Goal: Task Accomplishment & Management: Use online tool/utility

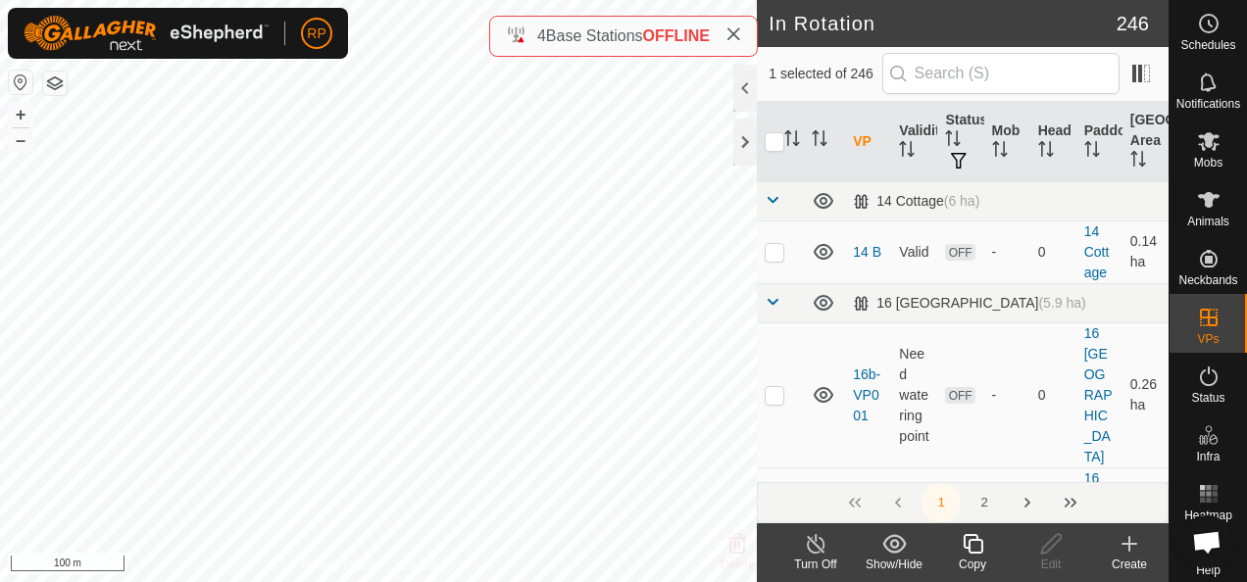
click at [973, 543] on icon at bounding box center [973, 544] width 25 height 24
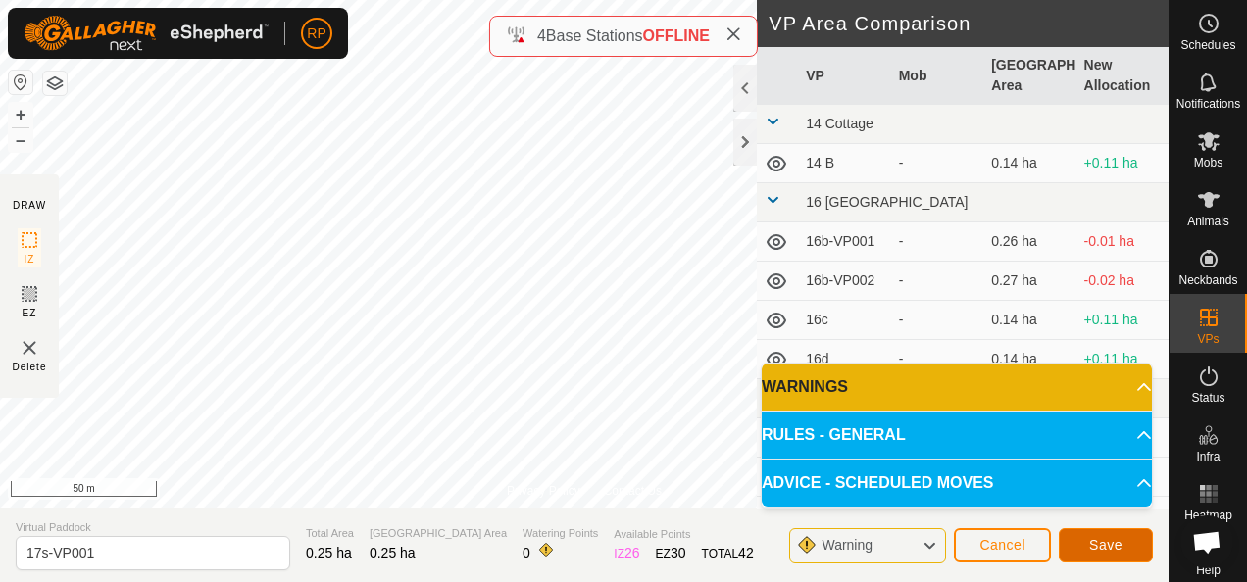
click at [1099, 547] on span "Save" at bounding box center [1105, 545] width 33 height 16
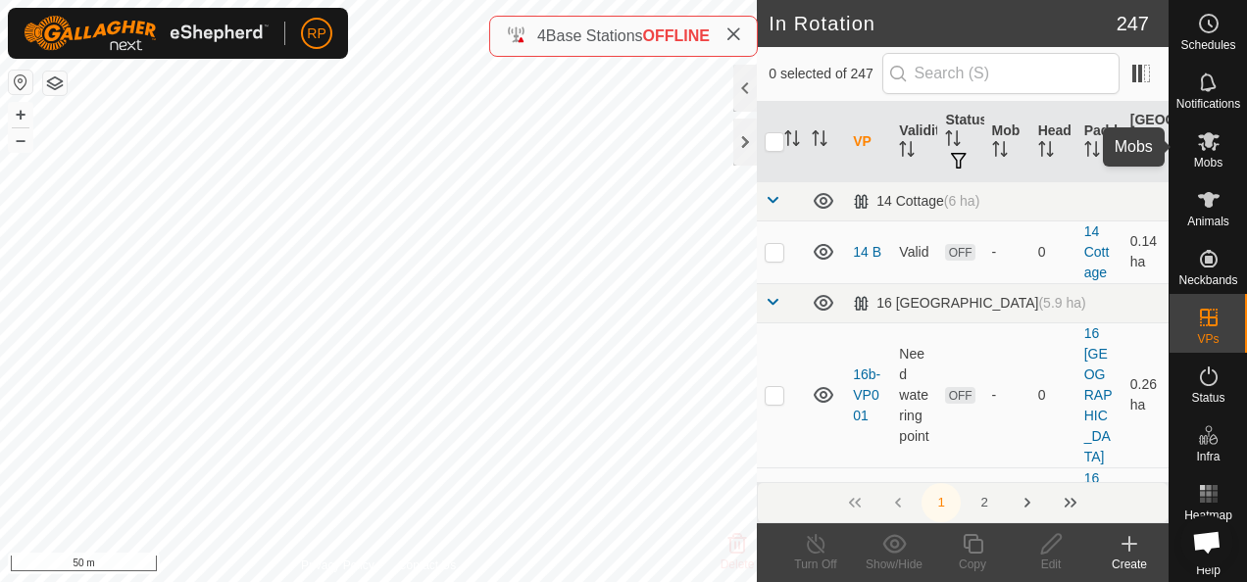
click at [1198, 143] on icon at bounding box center [1209, 141] width 22 height 19
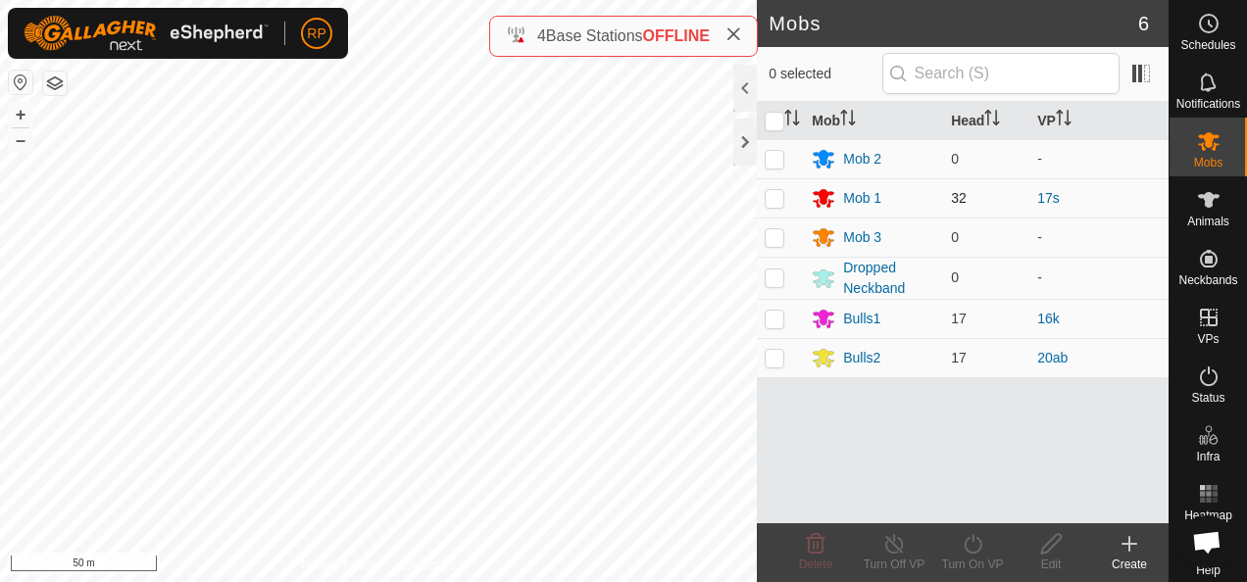
click at [775, 194] on p-checkbox at bounding box center [775, 198] width 20 height 16
checkbox input "true"
click at [973, 548] on icon at bounding box center [973, 544] width 25 height 24
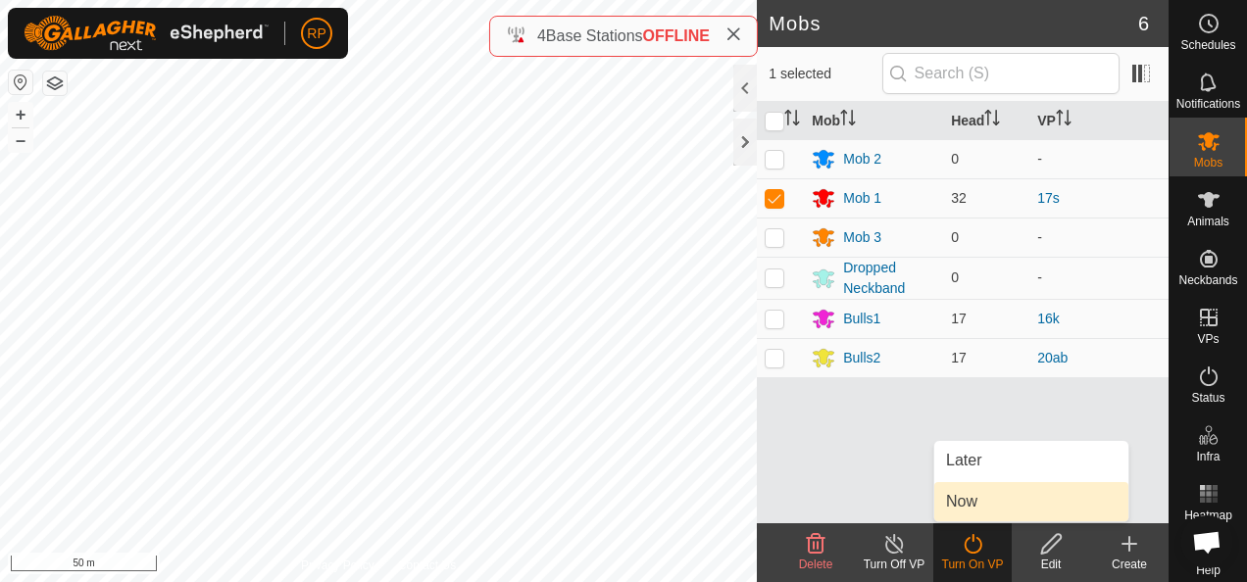
click at [950, 510] on link "Now" at bounding box center [1031, 501] width 194 height 39
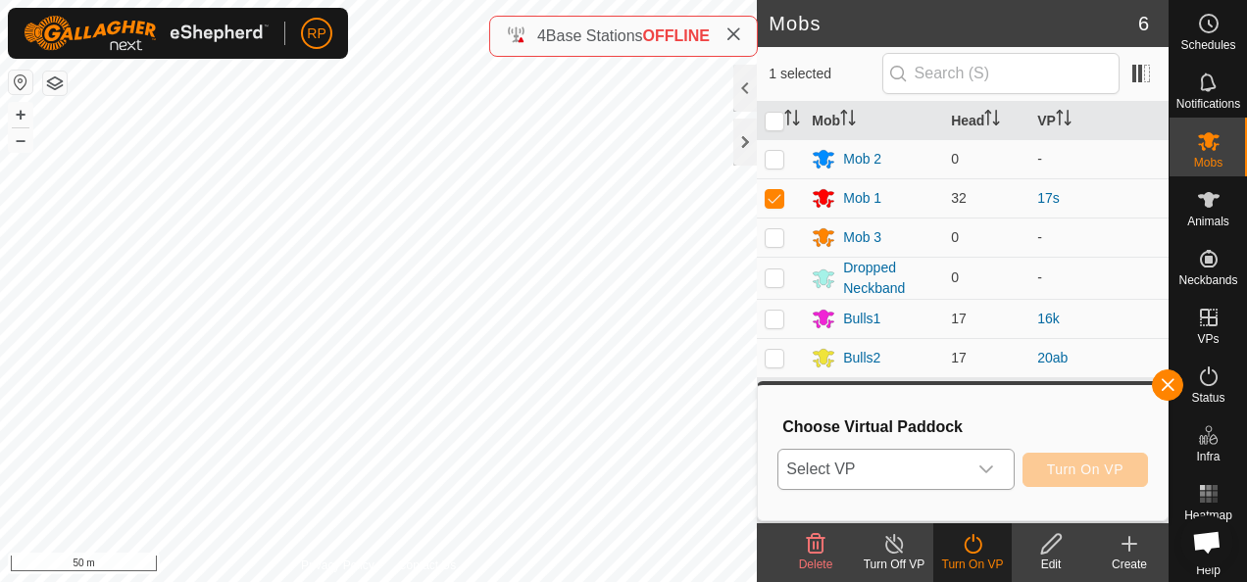
click at [873, 466] on span "Select VP" at bounding box center [872, 469] width 187 height 39
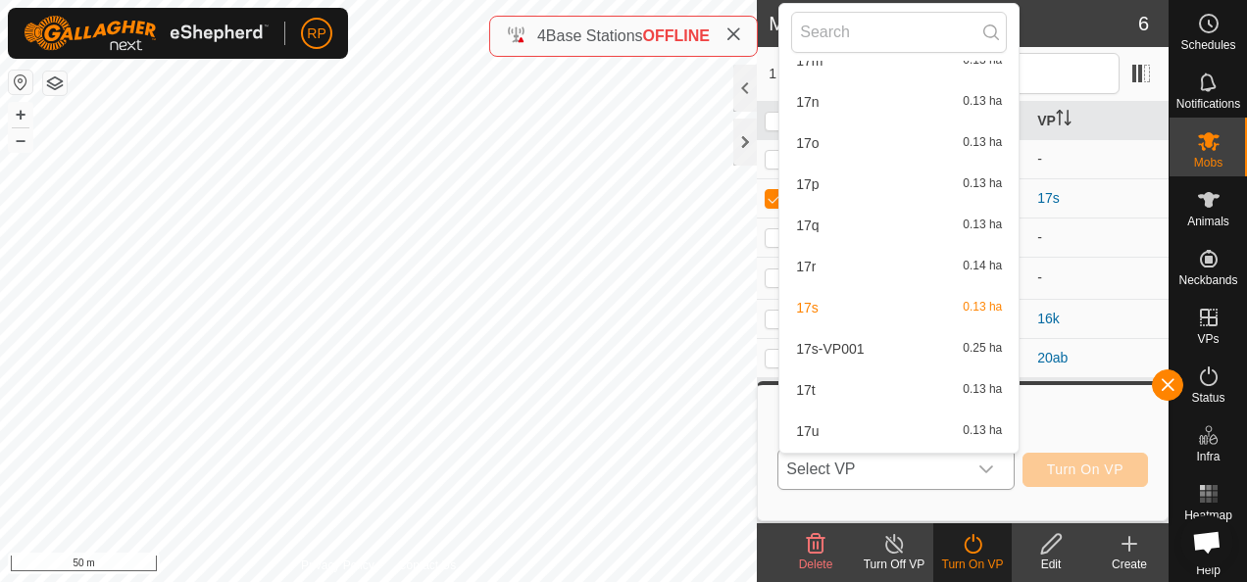
scroll to position [3756, 0]
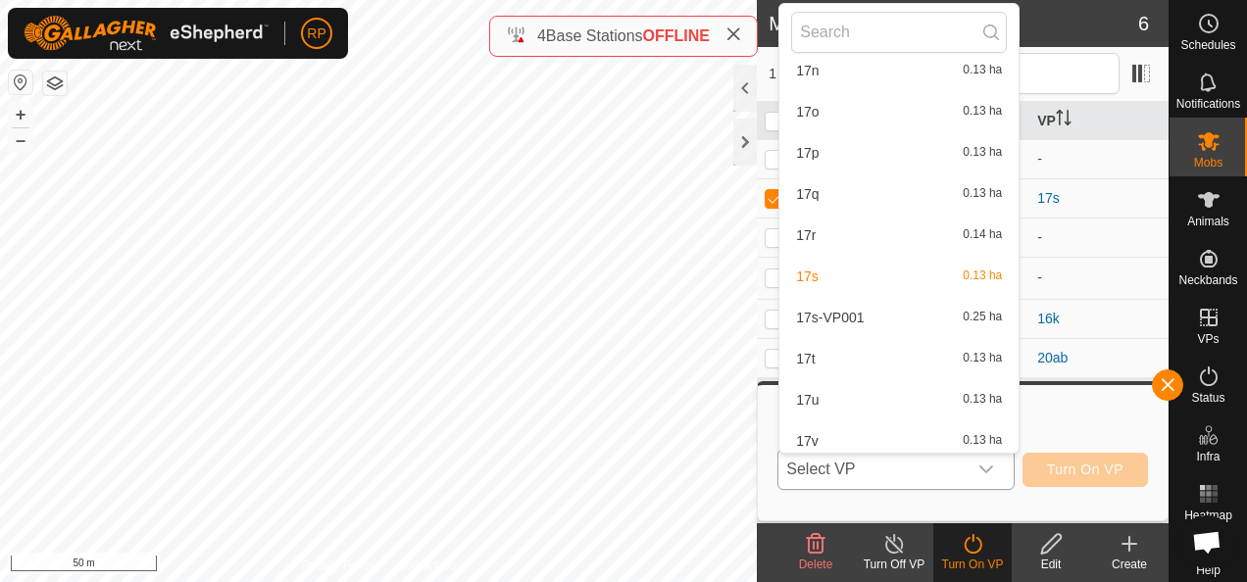
click at [836, 322] on li "17s-VP001 0.25 ha" at bounding box center [899, 317] width 239 height 39
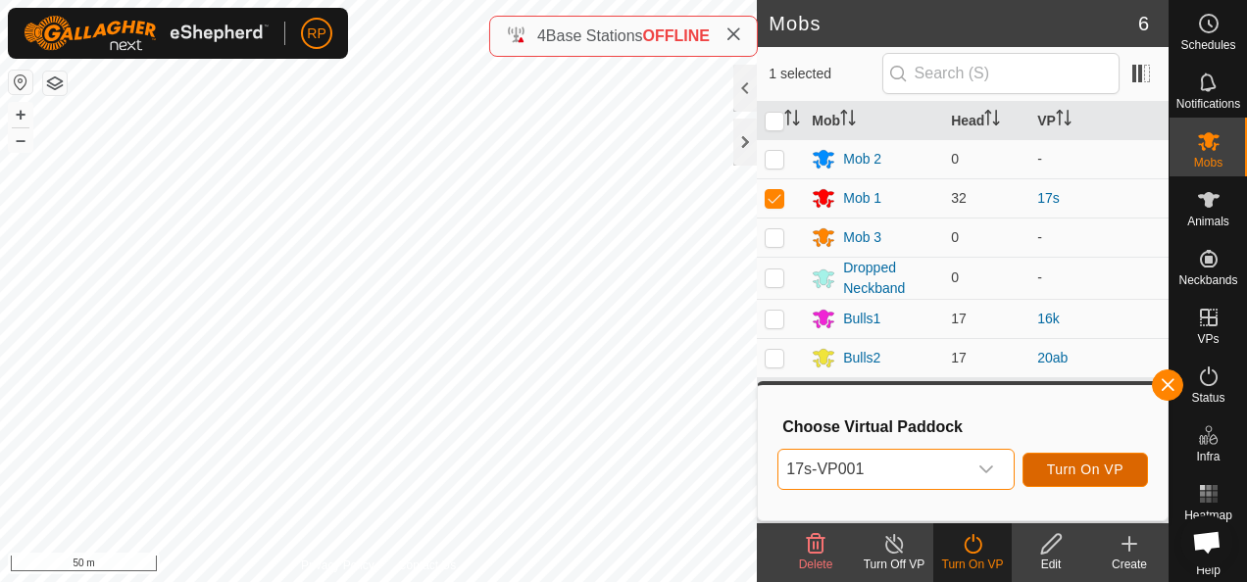
click at [1072, 471] on span "Turn On VP" at bounding box center [1085, 470] width 76 height 16
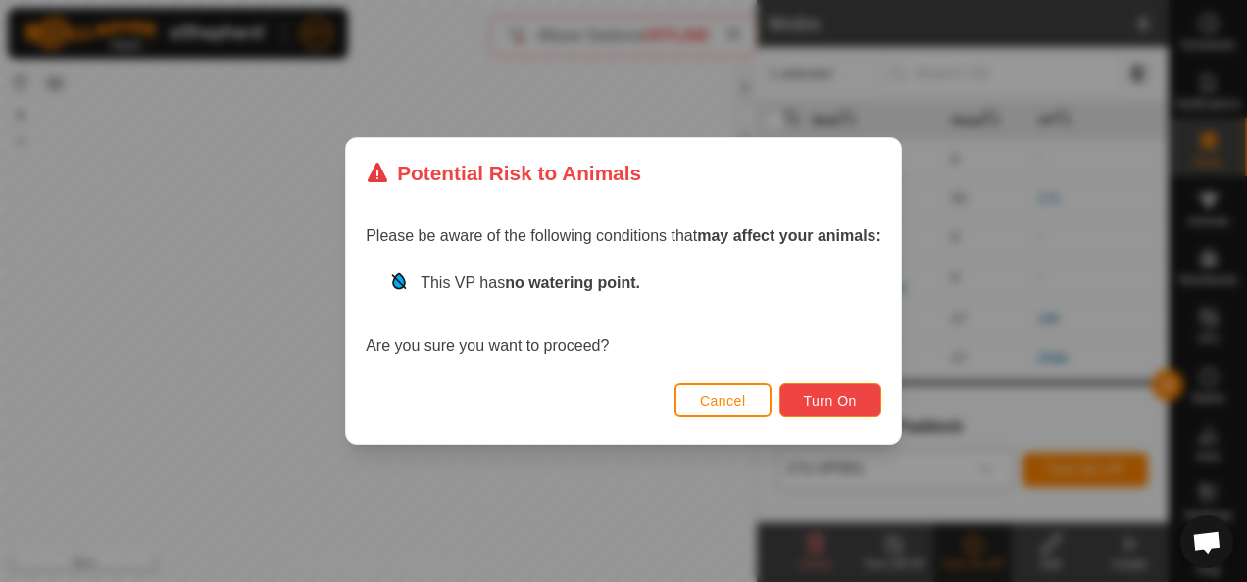
click at [833, 400] on span "Turn On" at bounding box center [830, 401] width 53 height 16
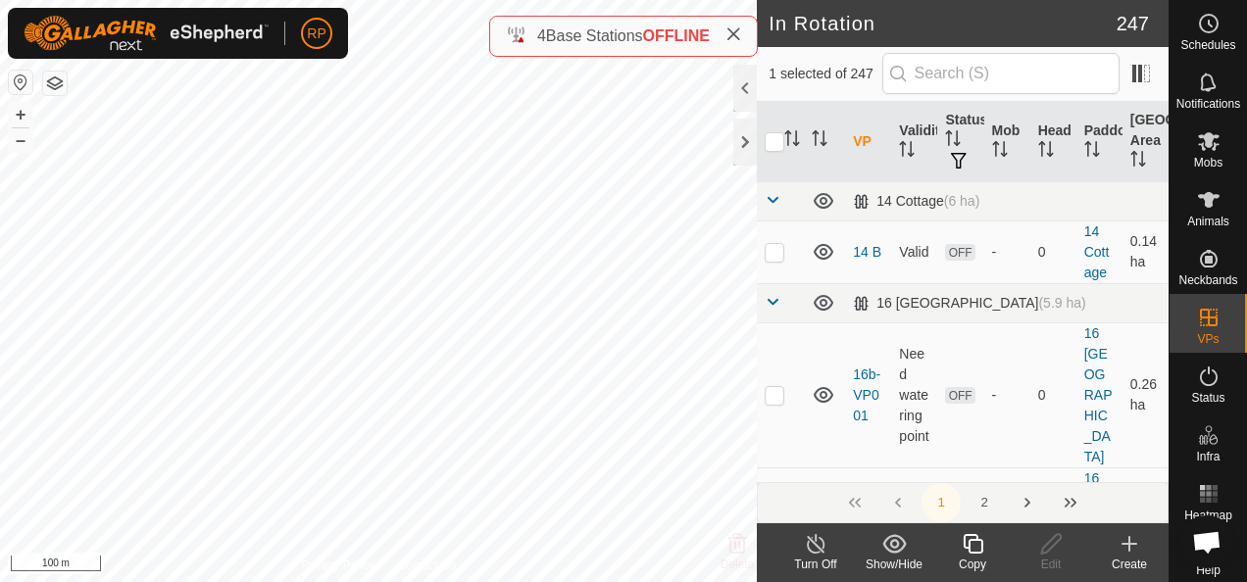
checkbox input "true"
checkbox input "false"
click at [1136, 541] on icon at bounding box center [1130, 544] width 24 height 24
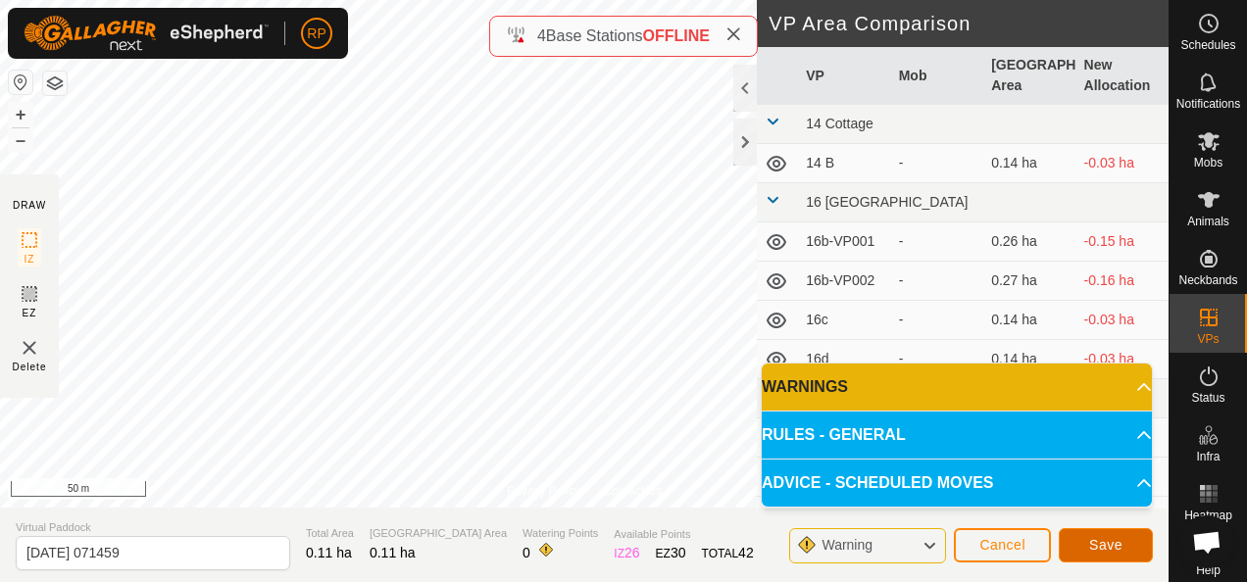
click at [1113, 547] on span "Save" at bounding box center [1105, 545] width 33 height 16
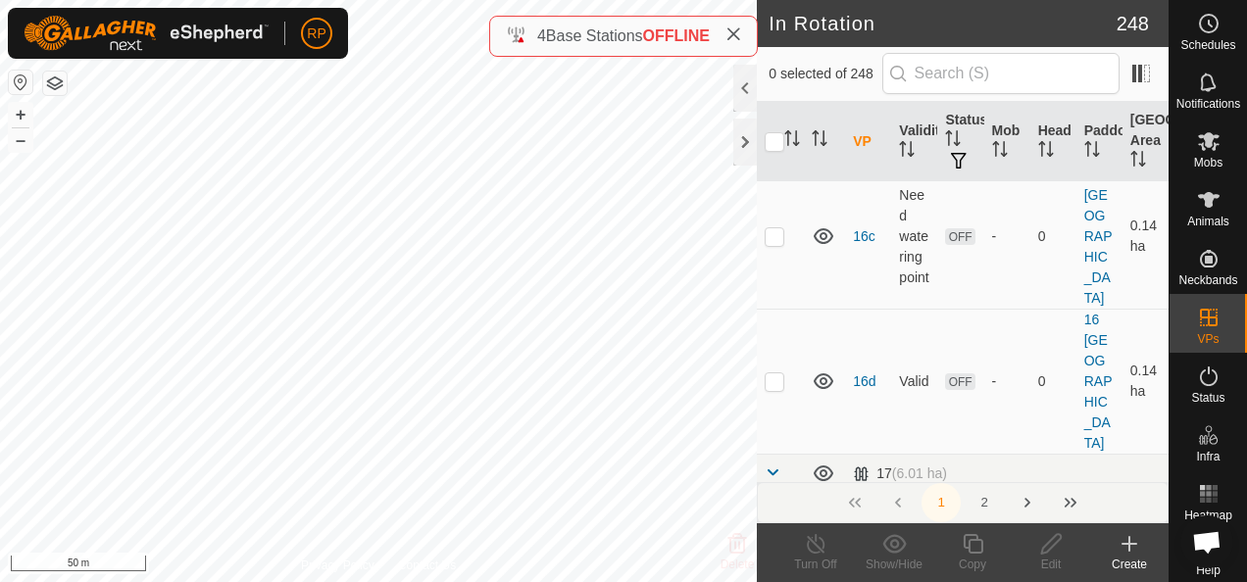
scroll to position [490, 0]
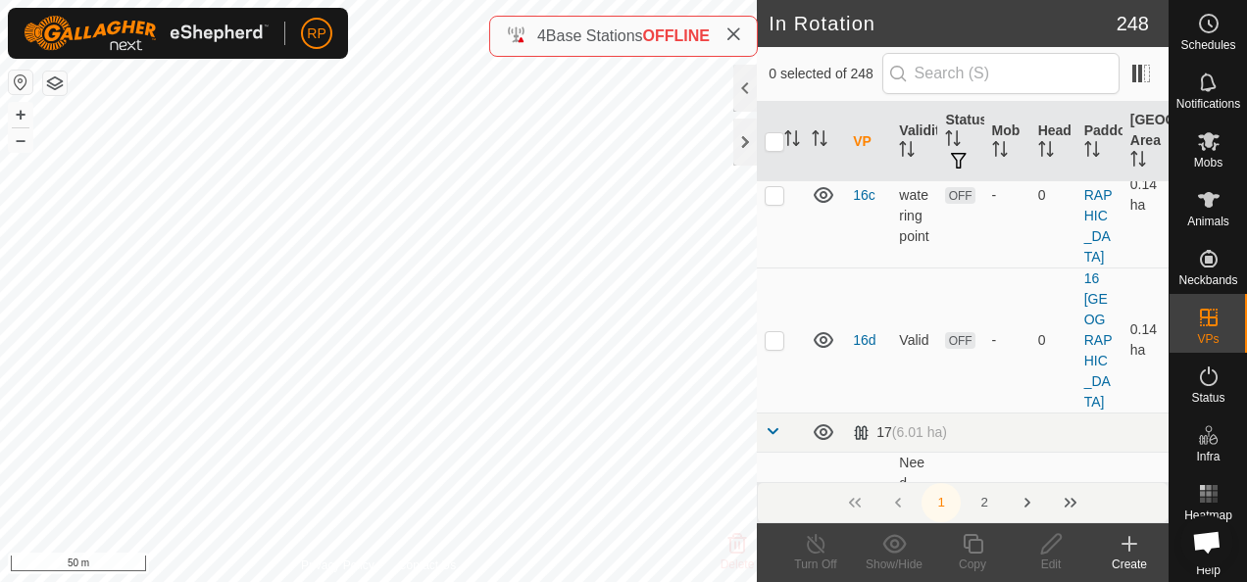
click at [743, 91] on div at bounding box center [745, 88] width 24 height 47
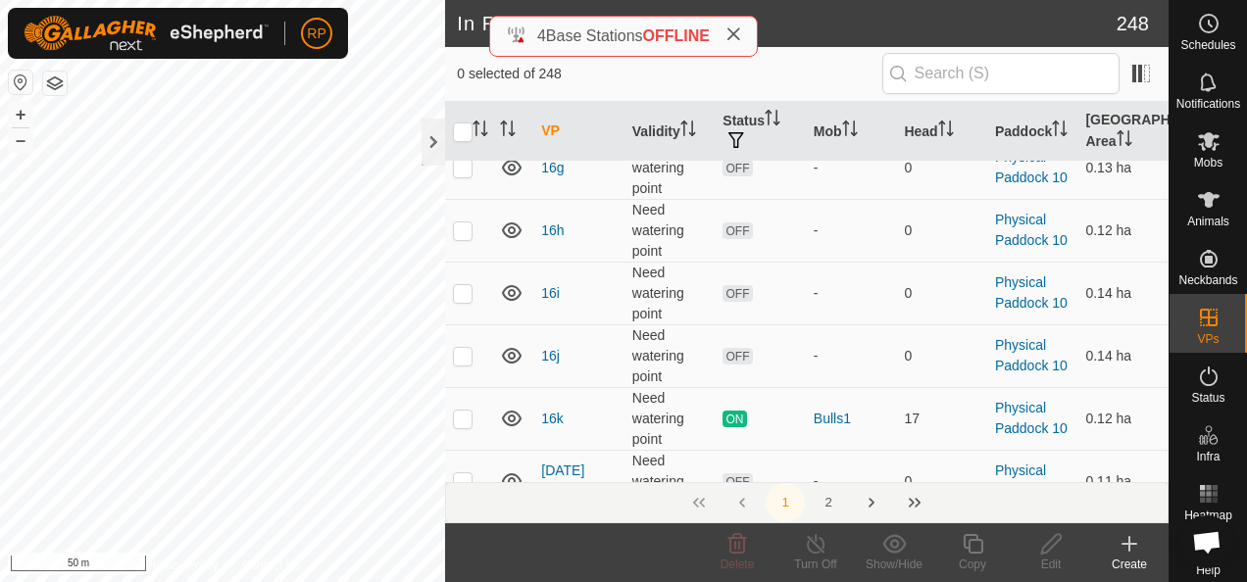
scroll to position [2124, 0]
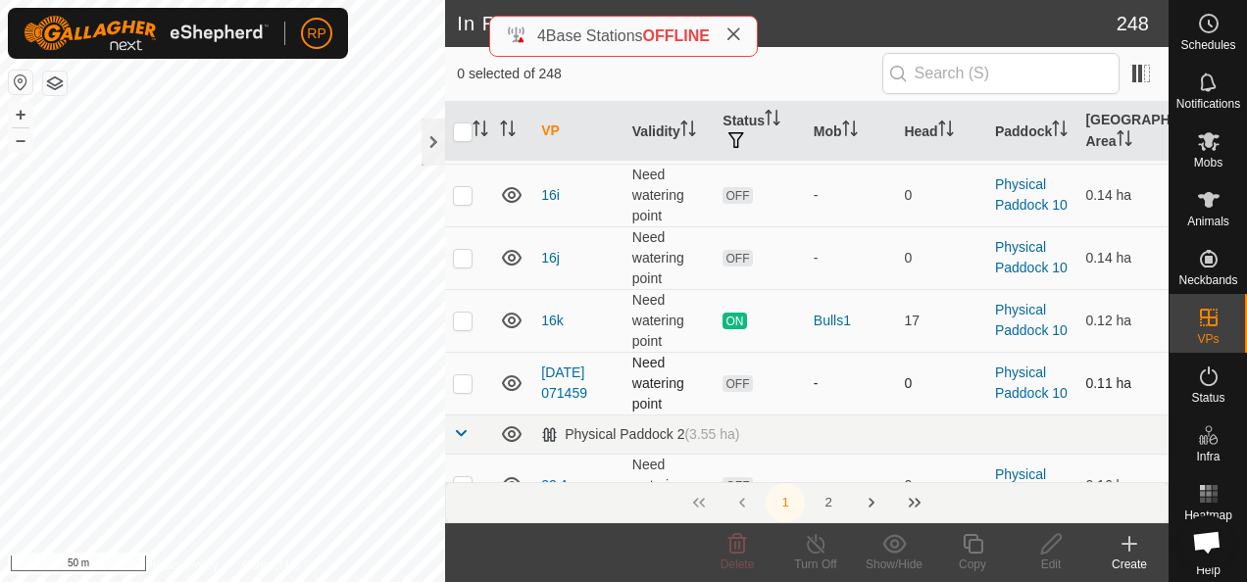
click at [461, 376] on p-checkbox at bounding box center [463, 384] width 20 height 16
checkbox input "true"
click at [1051, 550] on icon at bounding box center [1051, 544] width 25 height 24
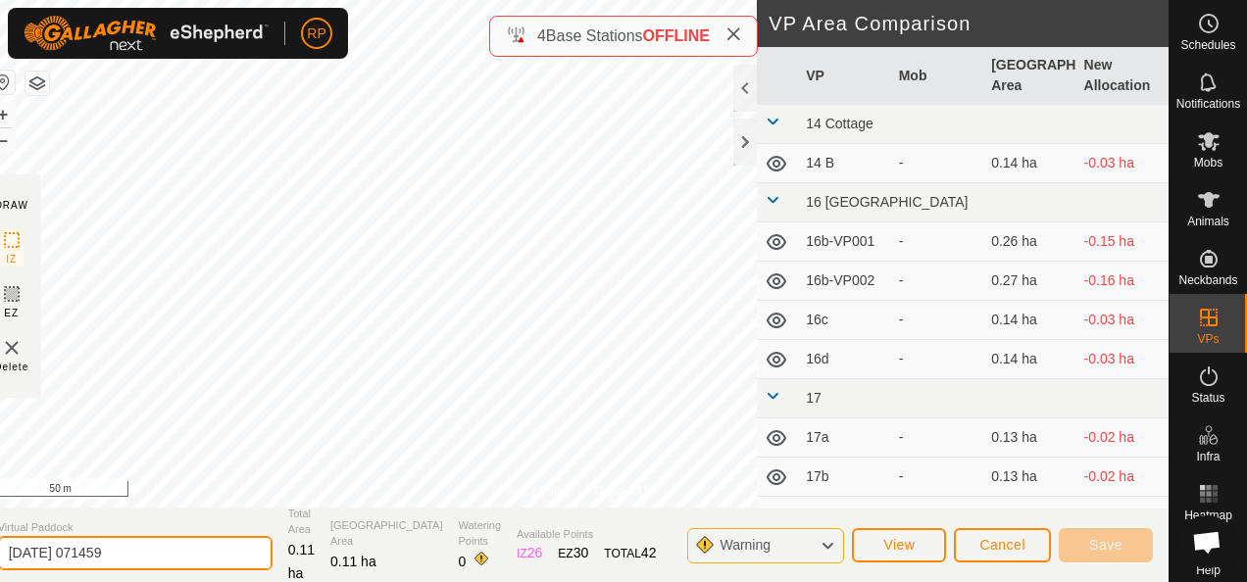
click at [156, 547] on input "[DATE] 071459" at bounding box center [135, 553] width 275 height 34
type input "2"
type input "16l"
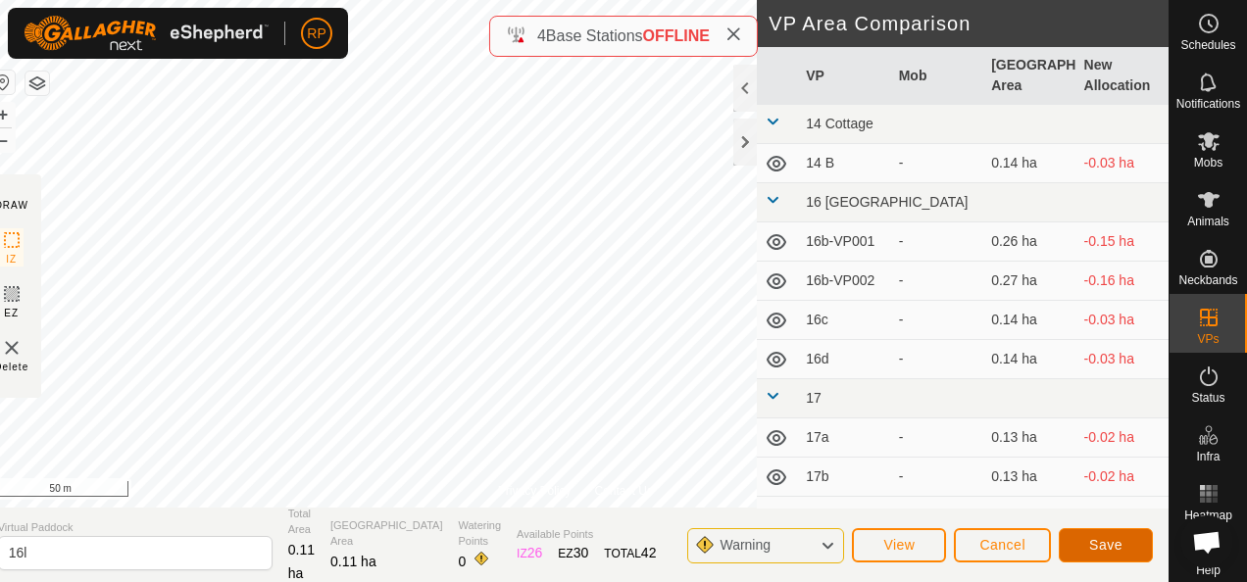
click at [1094, 543] on span "Save" at bounding box center [1105, 545] width 33 height 16
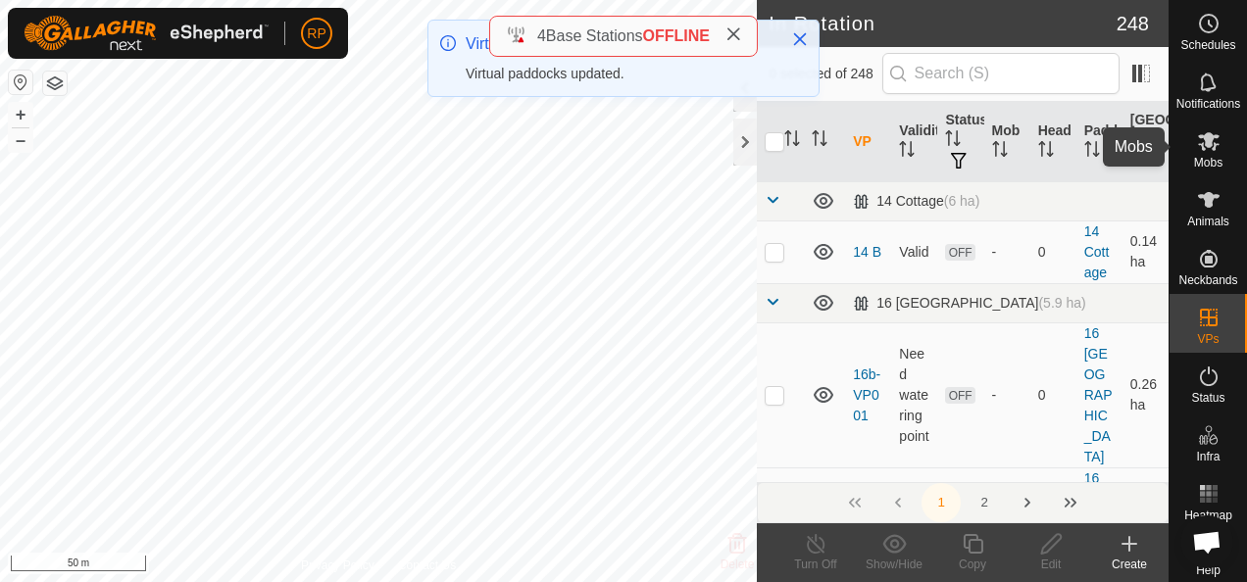
click at [1199, 142] on icon at bounding box center [1209, 141] width 22 height 19
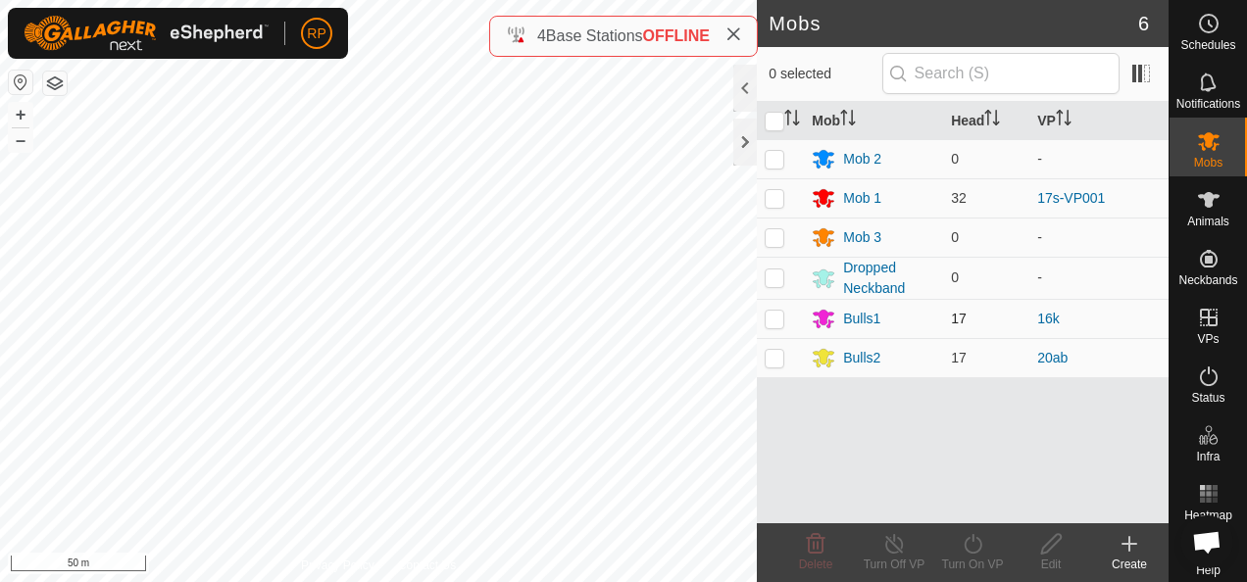
click at [767, 316] on p-checkbox at bounding box center [775, 319] width 20 height 16
checkbox input "true"
click at [971, 542] on icon at bounding box center [973, 544] width 25 height 24
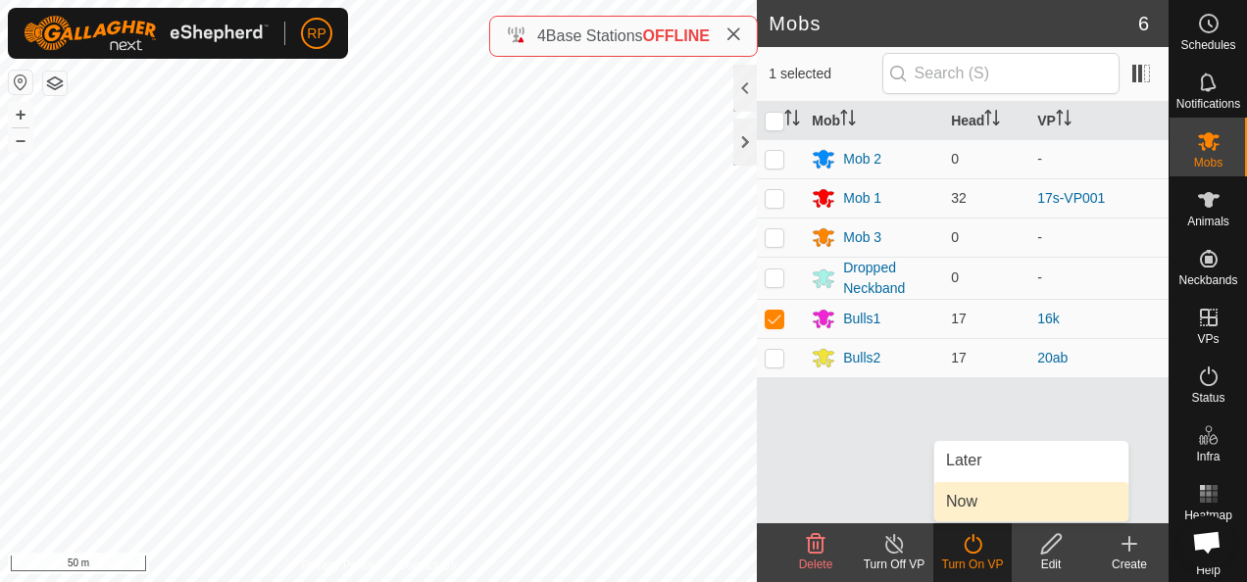
click at [952, 509] on link "Now" at bounding box center [1031, 501] width 194 height 39
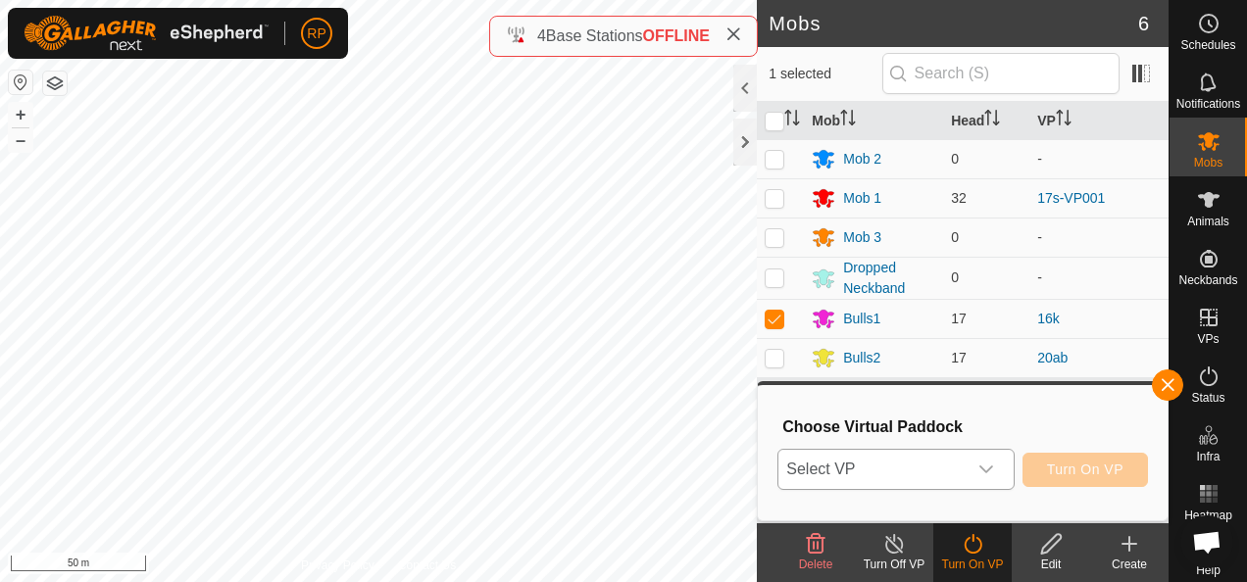
click at [909, 474] on span "Select VP" at bounding box center [872, 469] width 187 height 39
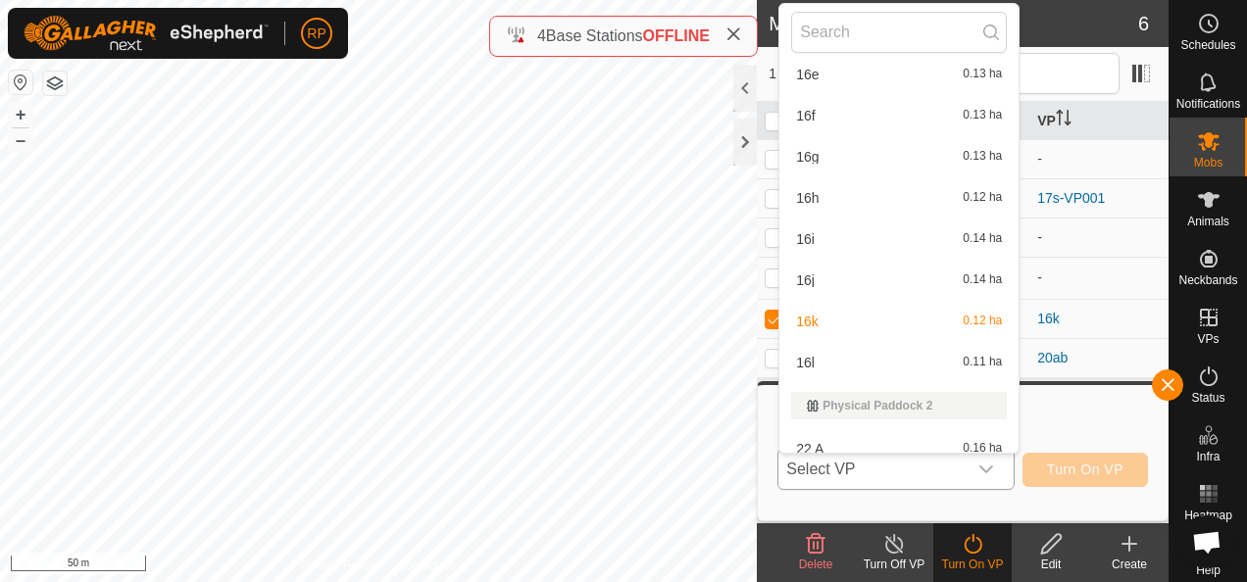
scroll to position [1598, 0]
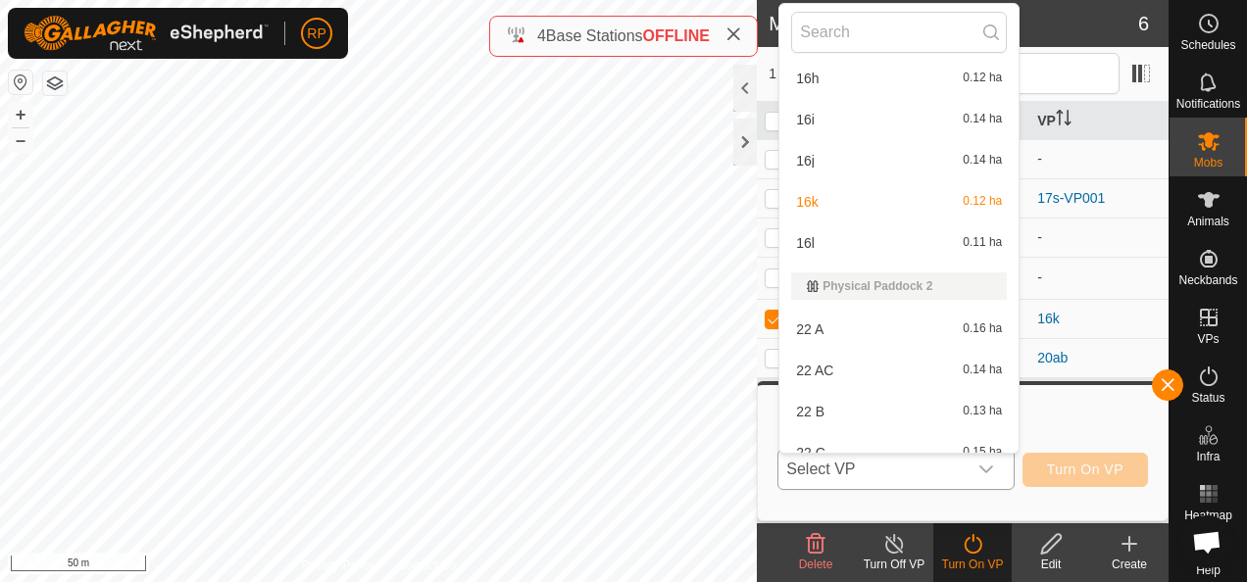
click at [834, 245] on li "16l 0.11 ha" at bounding box center [899, 243] width 239 height 39
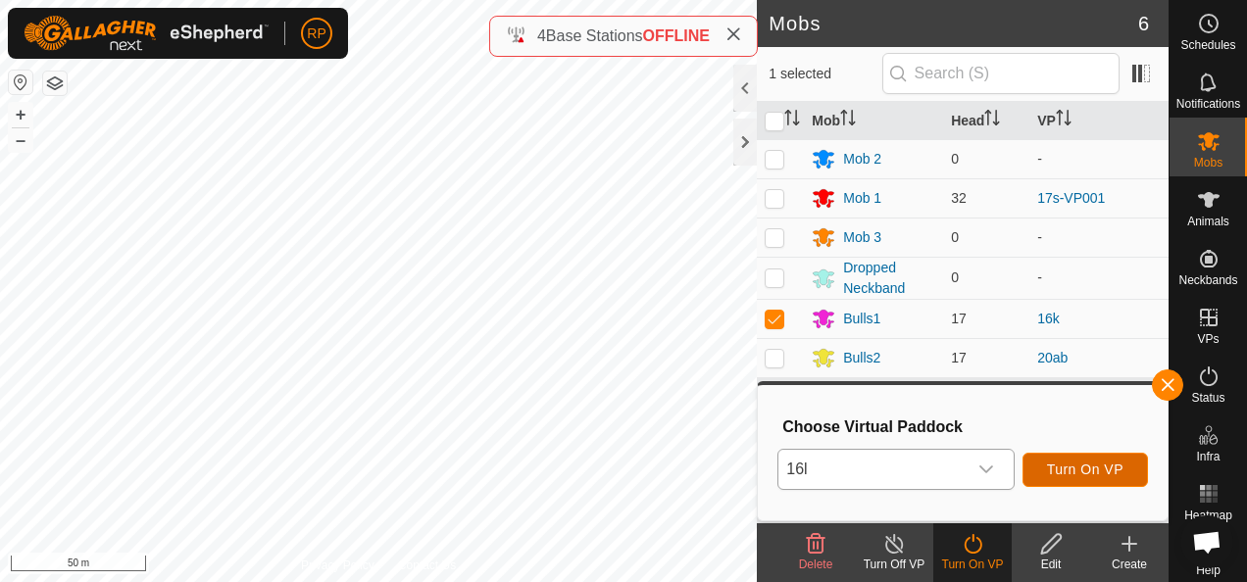
click at [1080, 467] on span "Turn On VP" at bounding box center [1085, 470] width 76 height 16
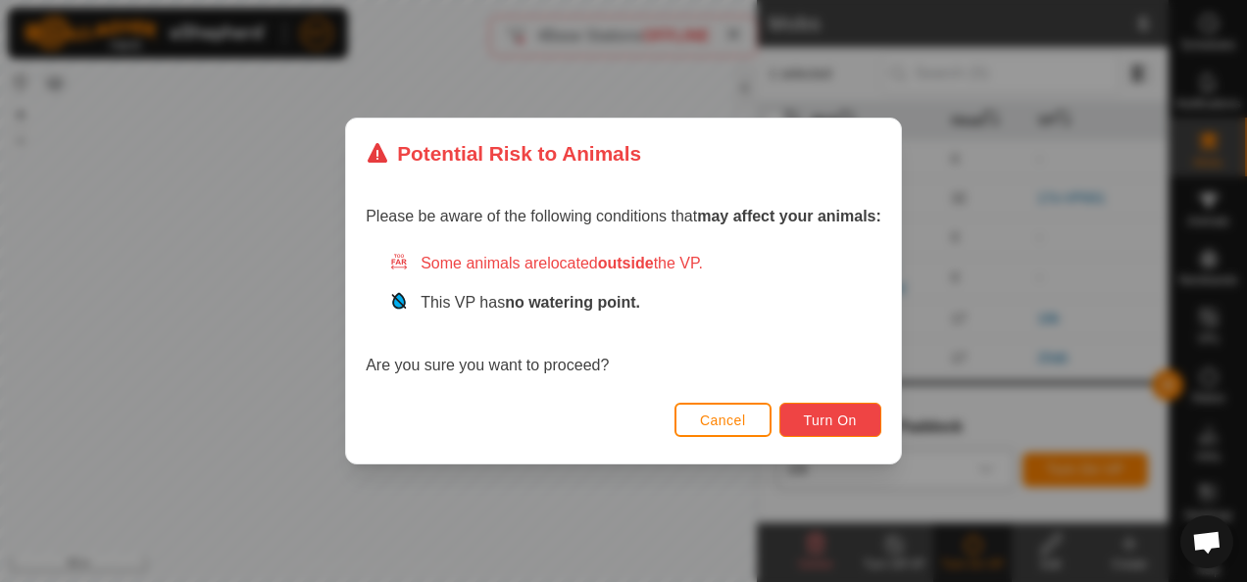
click at [825, 416] on span "Turn On" at bounding box center [830, 421] width 53 height 16
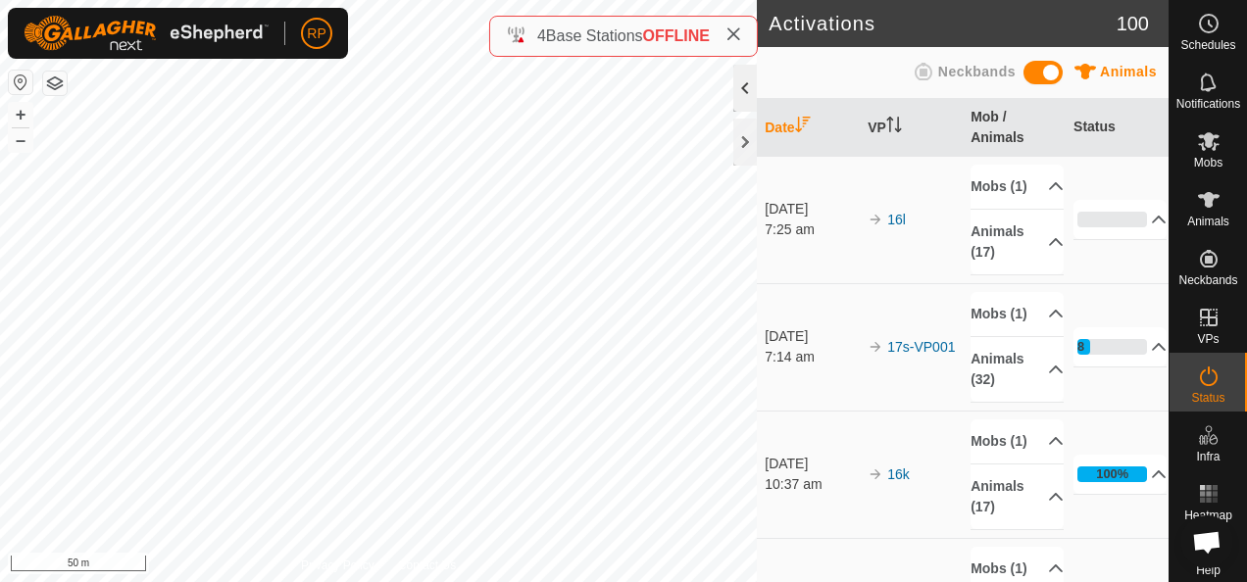
click at [746, 80] on div at bounding box center [745, 88] width 24 height 47
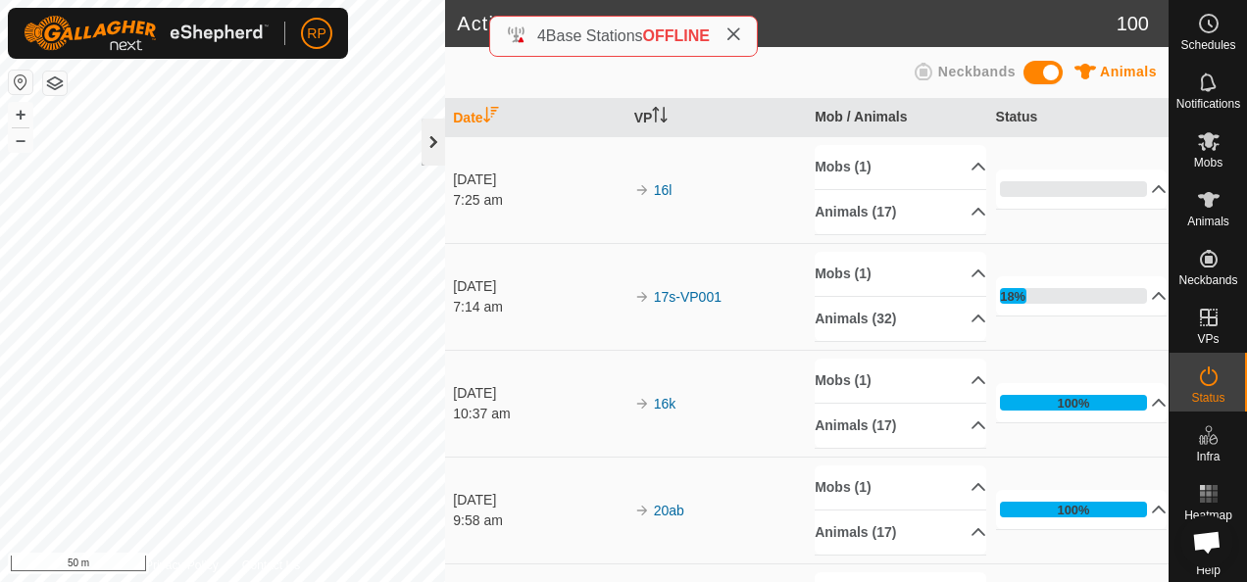
click at [435, 140] on div at bounding box center [434, 142] width 24 height 47
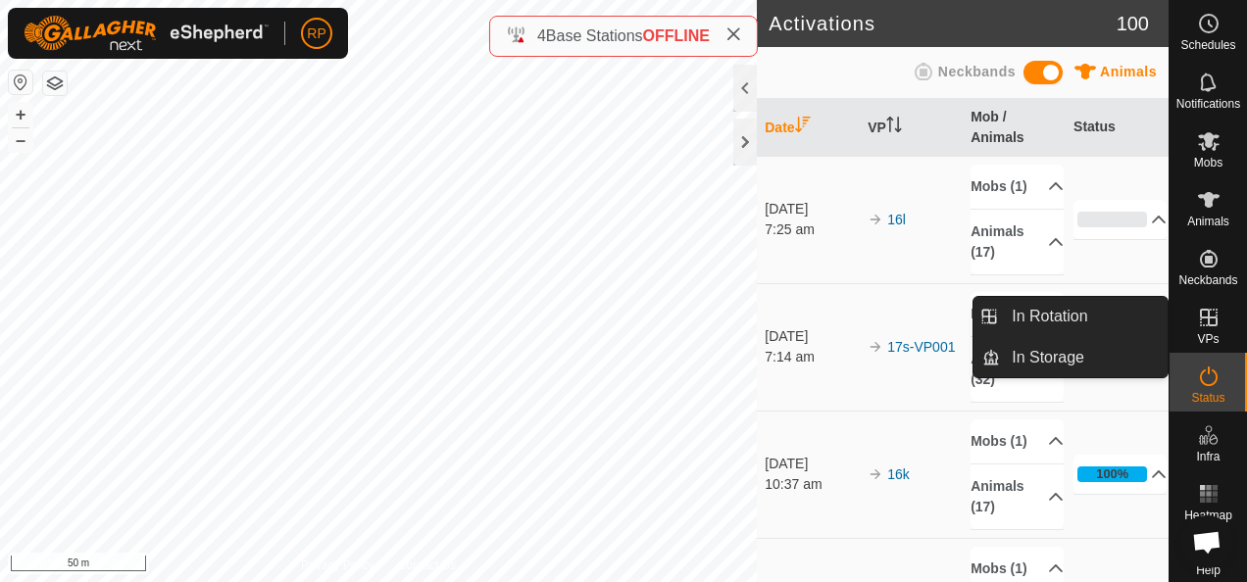
click at [1200, 318] on icon at bounding box center [1209, 318] width 18 height 18
click at [1071, 312] on link "In Rotation" at bounding box center [1084, 316] width 168 height 39
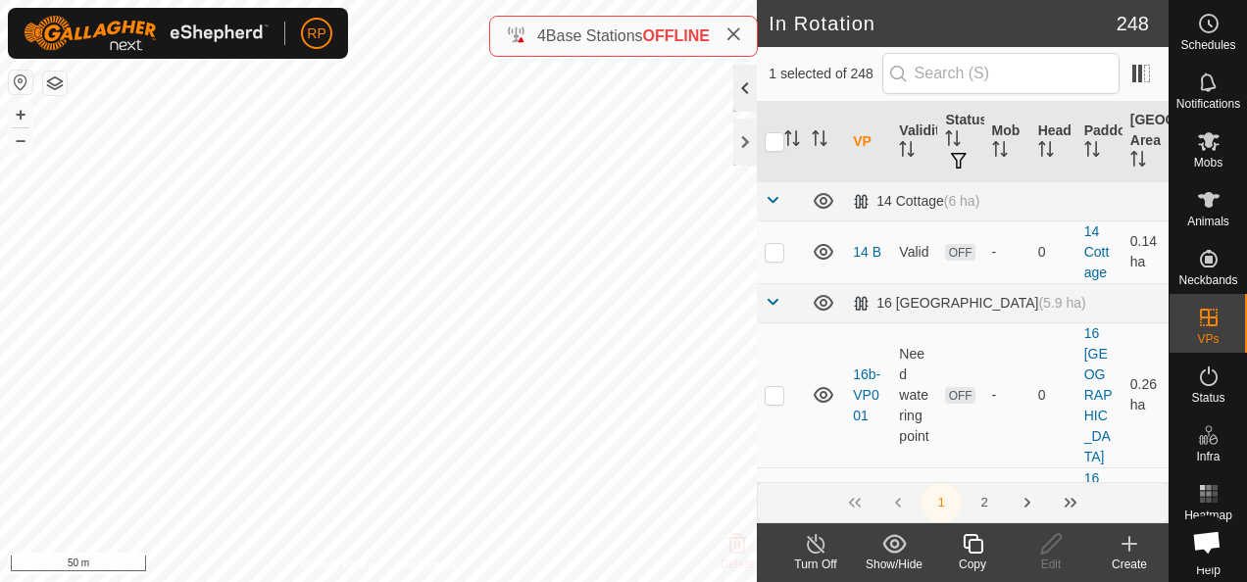
click at [741, 84] on div at bounding box center [745, 88] width 24 height 47
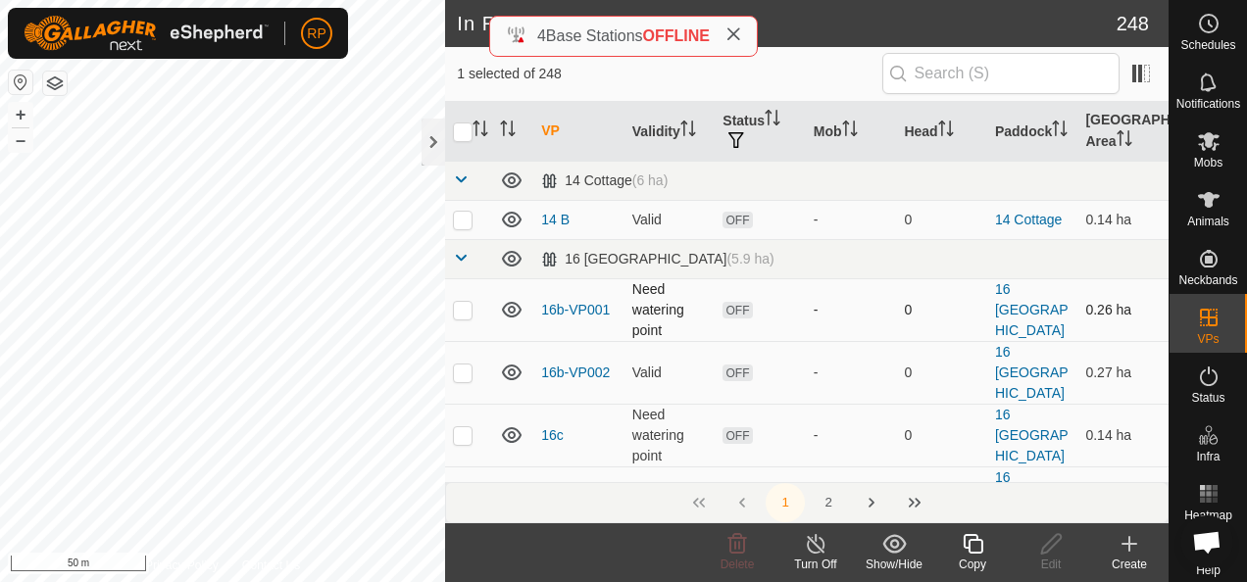
click at [469, 311] on p-checkbox at bounding box center [463, 310] width 20 height 16
checkbox input "true"
click at [469, 365] on p-checkbox at bounding box center [463, 373] width 20 height 16
checkbox input "true"
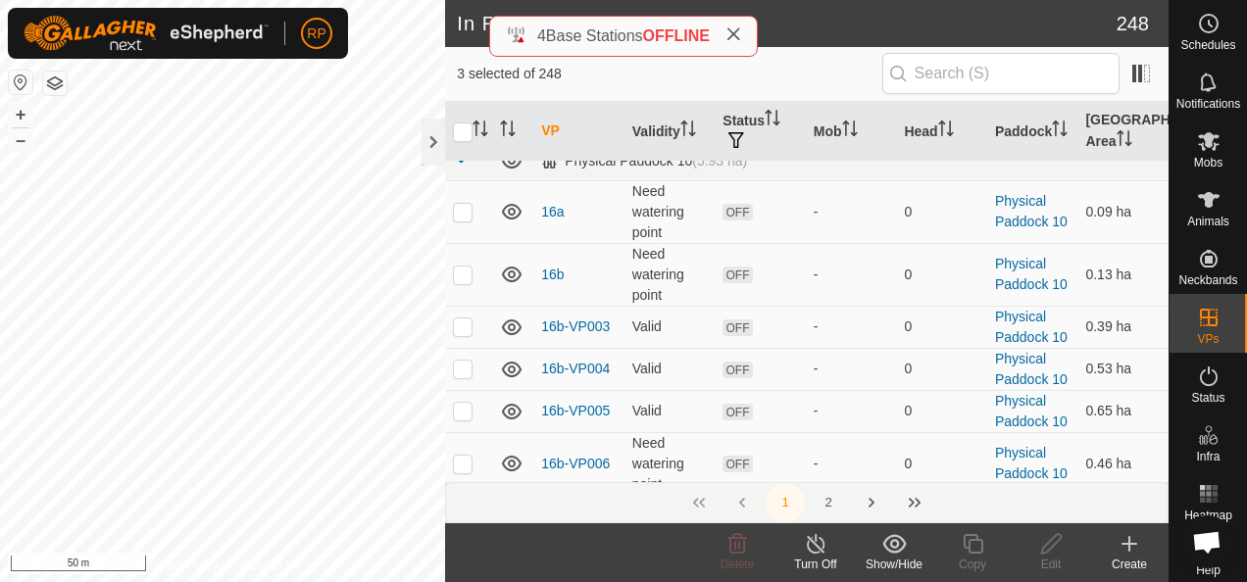
scroll to position [1373, 0]
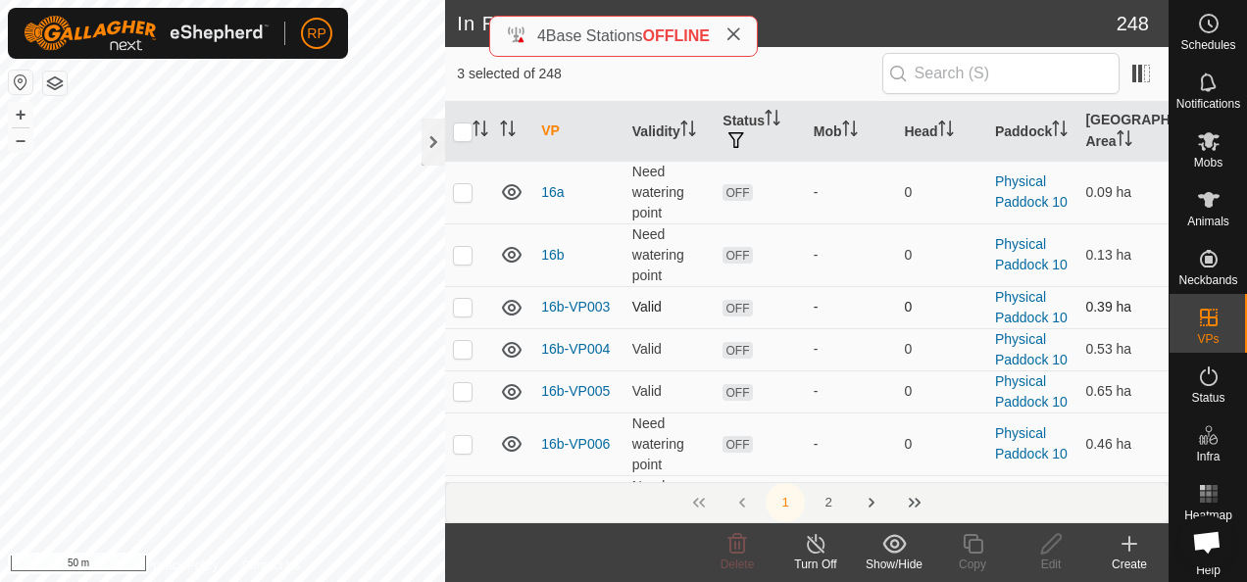
click at [463, 299] on p-checkbox at bounding box center [463, 307] width 20 height 16
checkbox input "true"
click at [465, 341] on p-checkbox at bounding box center [463, 349] width 20 height 16
checkbox input "true"
click at [463, 383] on p-checkbox at bounding box center [463, 391] width 20 height 16
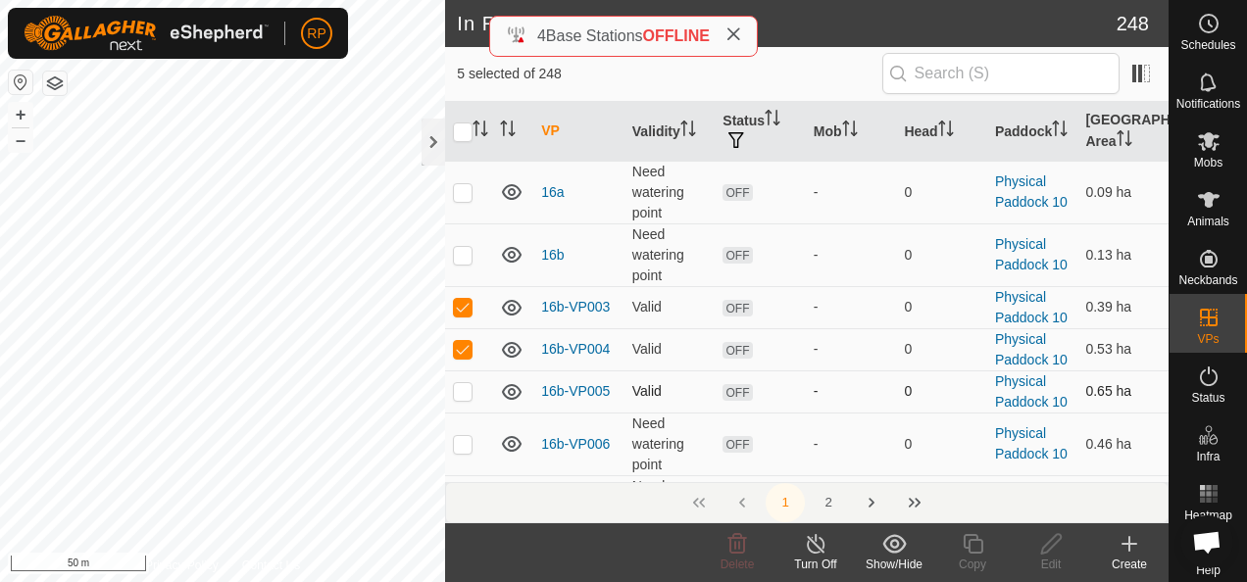
checkbox input "true"
click at [463, 436] on p-checkbox at bounding box center [463, 444] width 20 height 16
checkbox input "true"
drag, startPoint x: 465, startPoint y: 455, endPoint x: 557, endPoint y: 451, distance: 92.3
click at [467, 499] on p-checkbox at bounding box center [463, 507] width 20 height 16
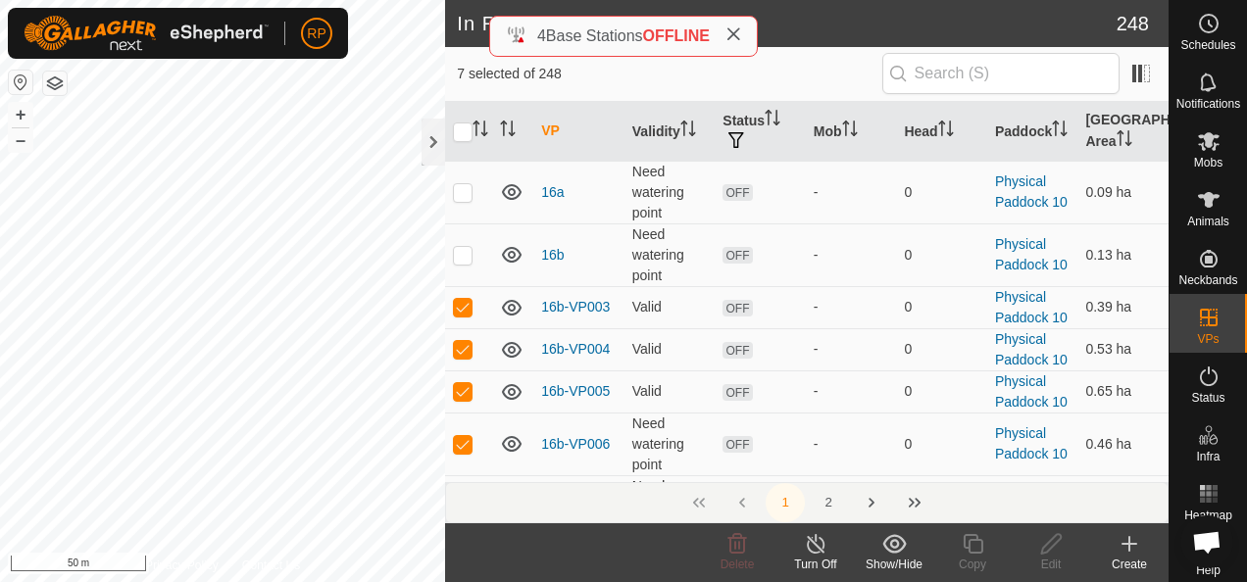
checkbox input "true"
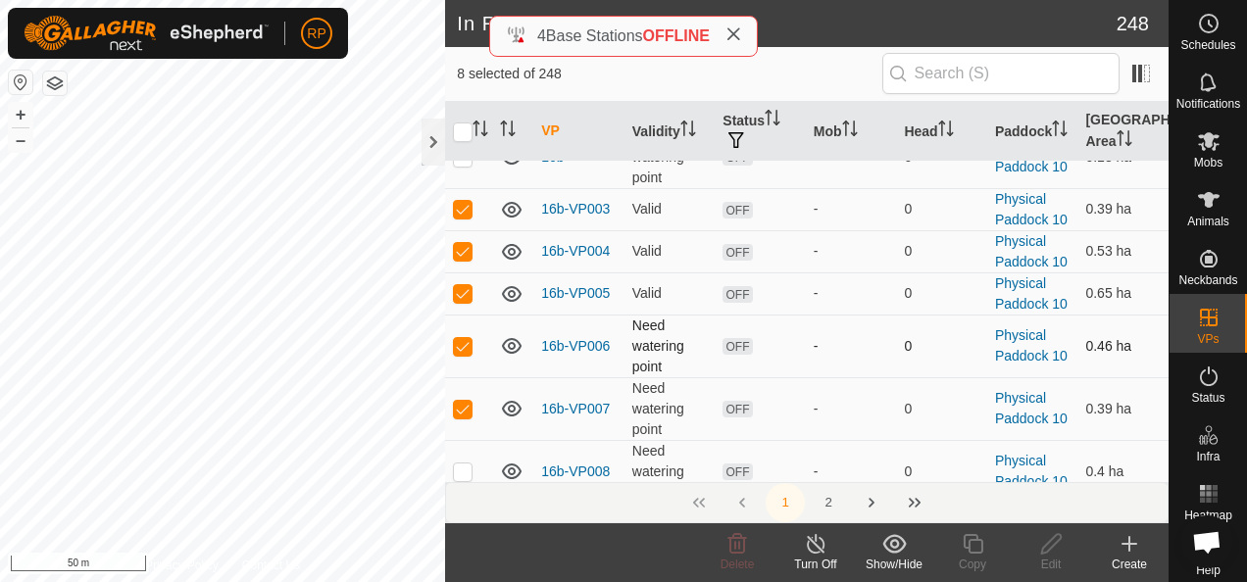
scroll to position [1569, 0]
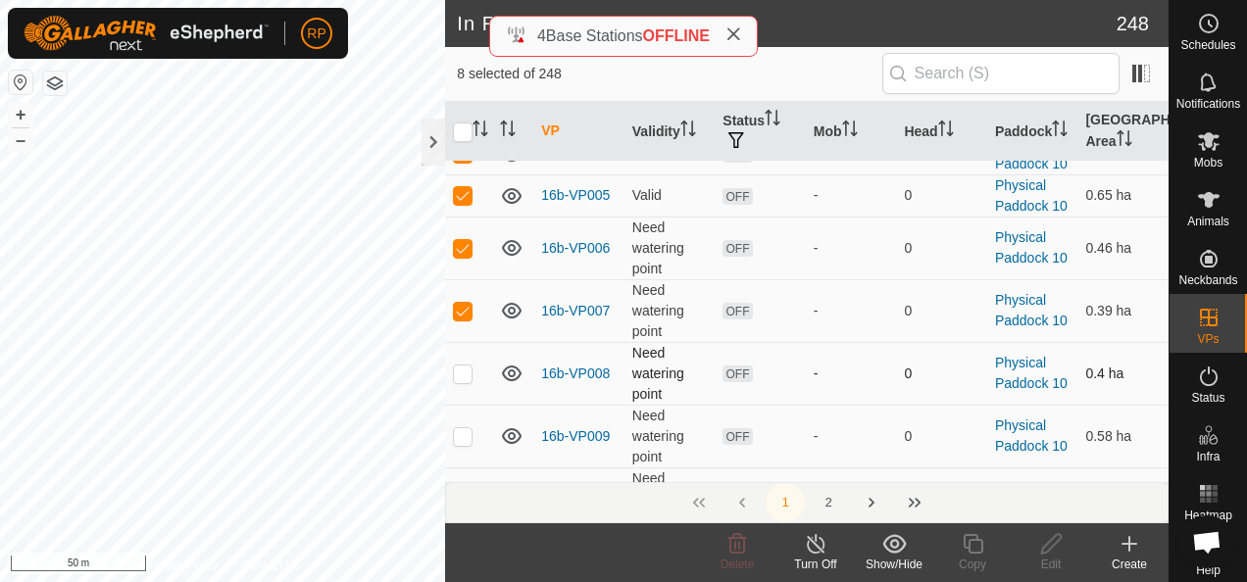
click at [461, 366] on p-checkbox at bounding box center [463, 374] width 20 height 16
checkbox input "true"
click at [465, 429] on p-checkbox at bounding box center [463, 437] width 20 height 16
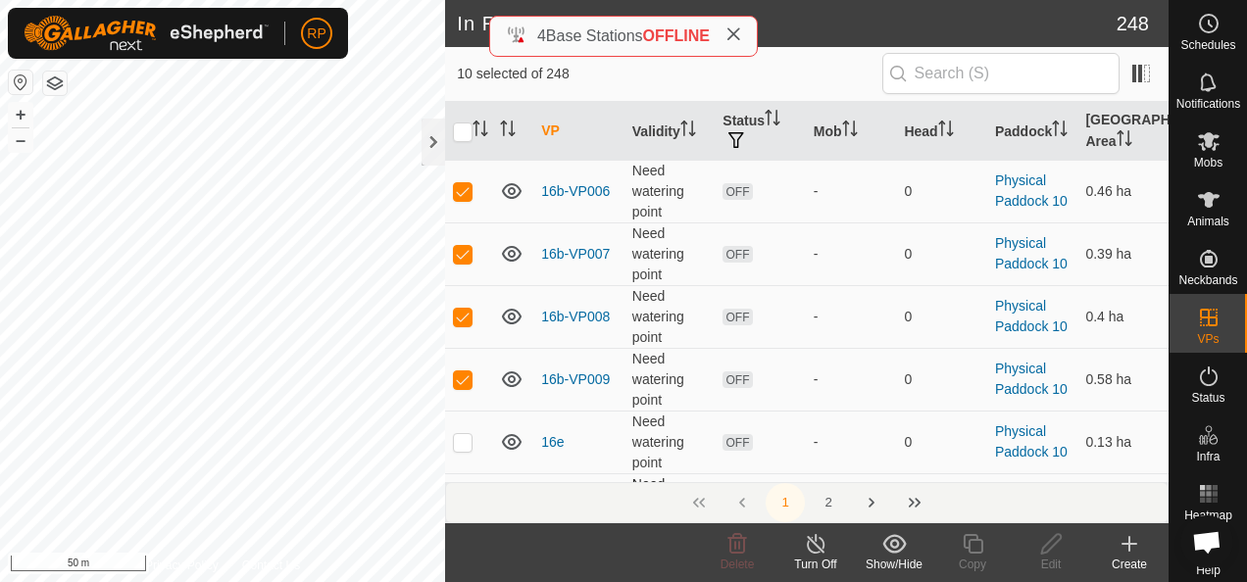
scroll to position [1667, 0]
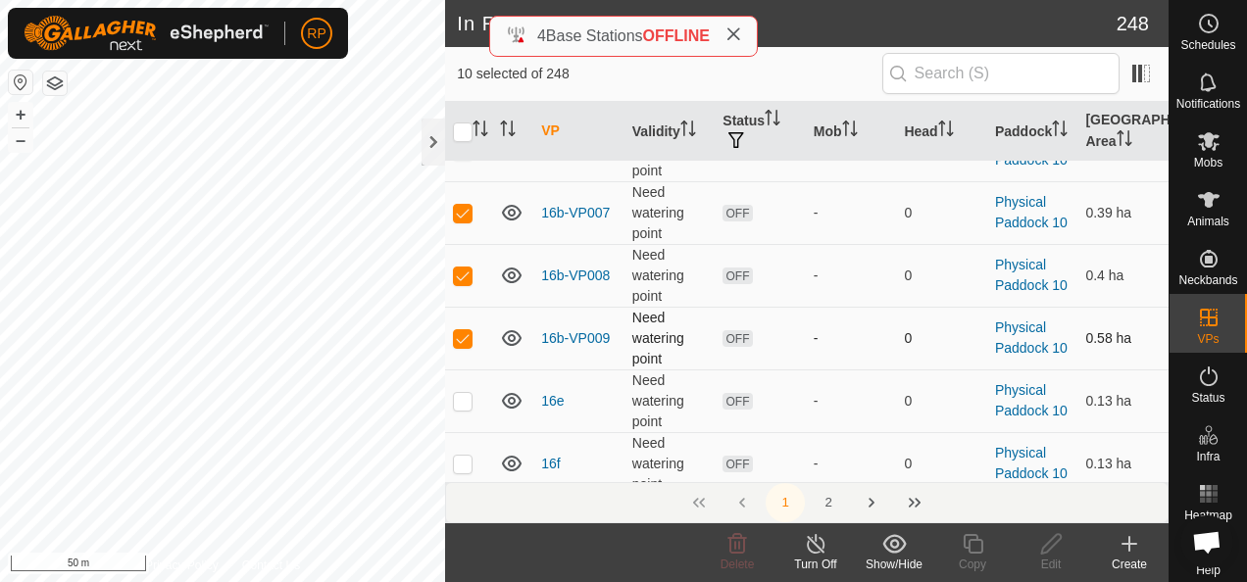
click at [458, 330] on p-checkbox at bounding box center [463, 338] width 20 height 16
checkbox input "false"
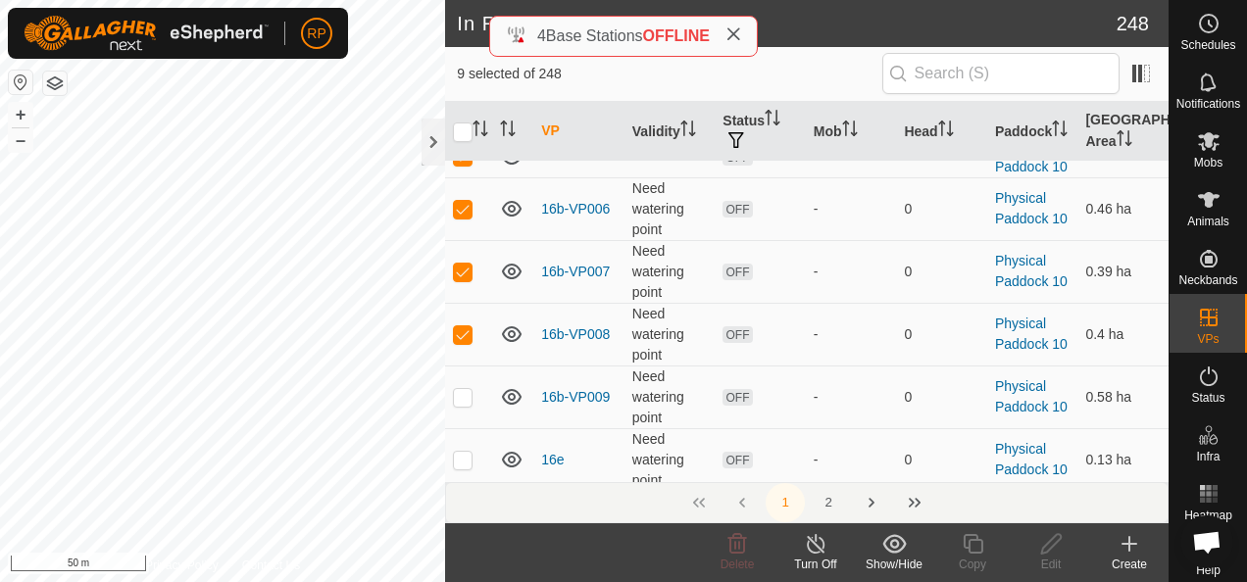
scroll to position [1569, 0]
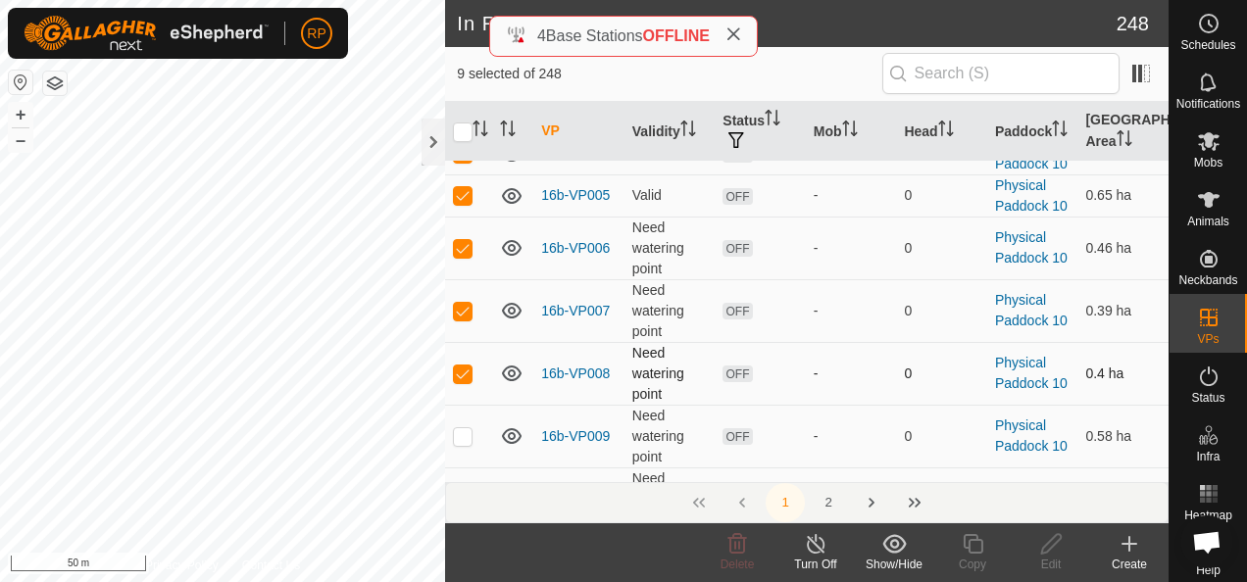
click at [459, 366] on p-checkbox at bounding box center [463, 374] width 20 height 16
checkbox input "false"
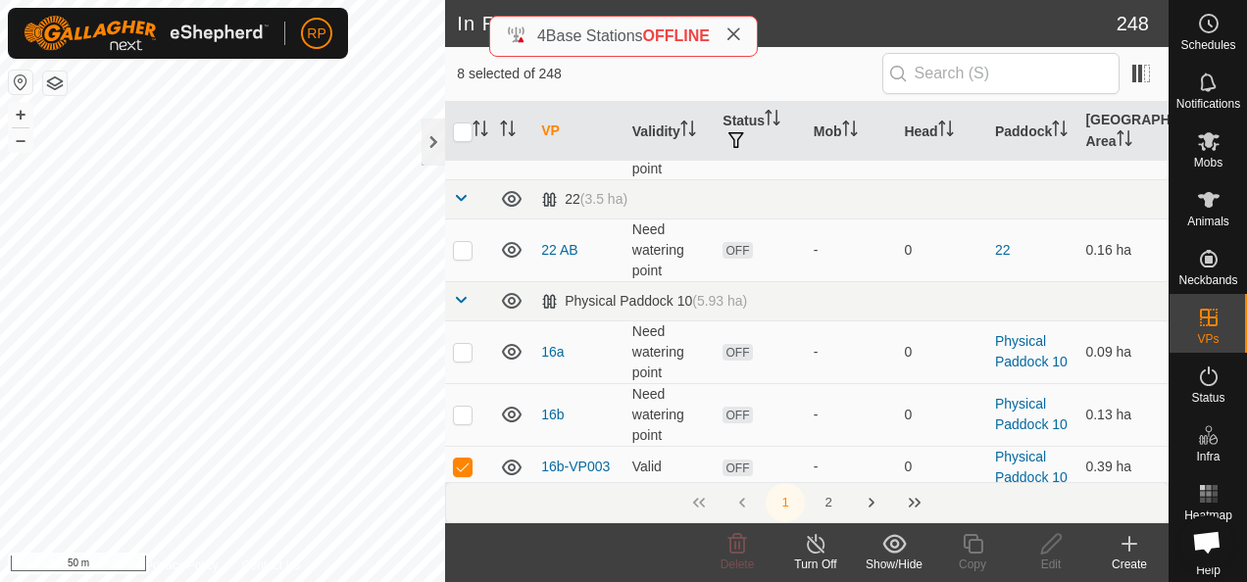
scroll to position [1275, 0]
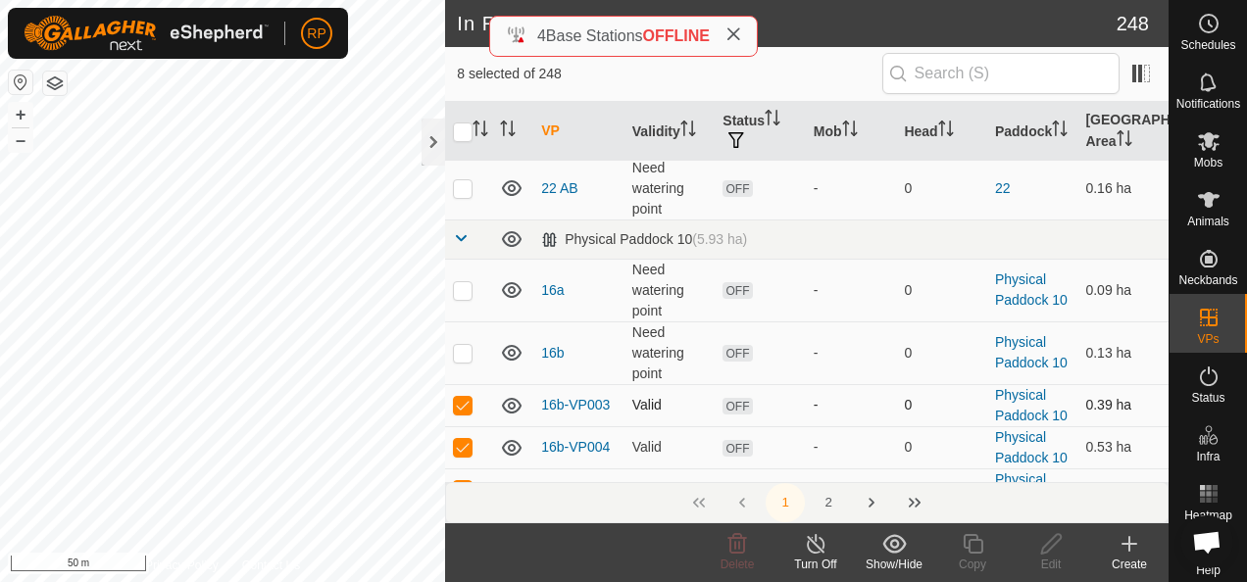
click at [463, 397] on p-checkbox at bounding box center [463, 405] width 20 height 16
checkbox input "false"
click at [459, 439] on p-checkbox at bounding box center [463, 447] width 20 height 16
checkbox input "false"
click at [469, 481] on p-tablecheckbox at bounding box center [463, 489] width 20 height 16
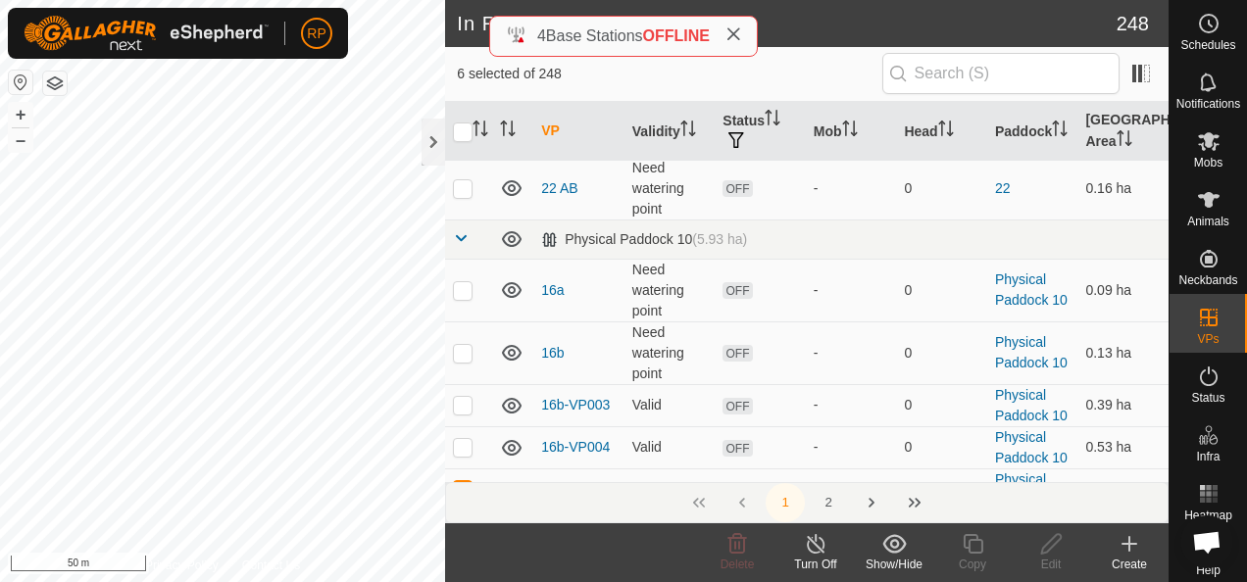
checkbox input "false"
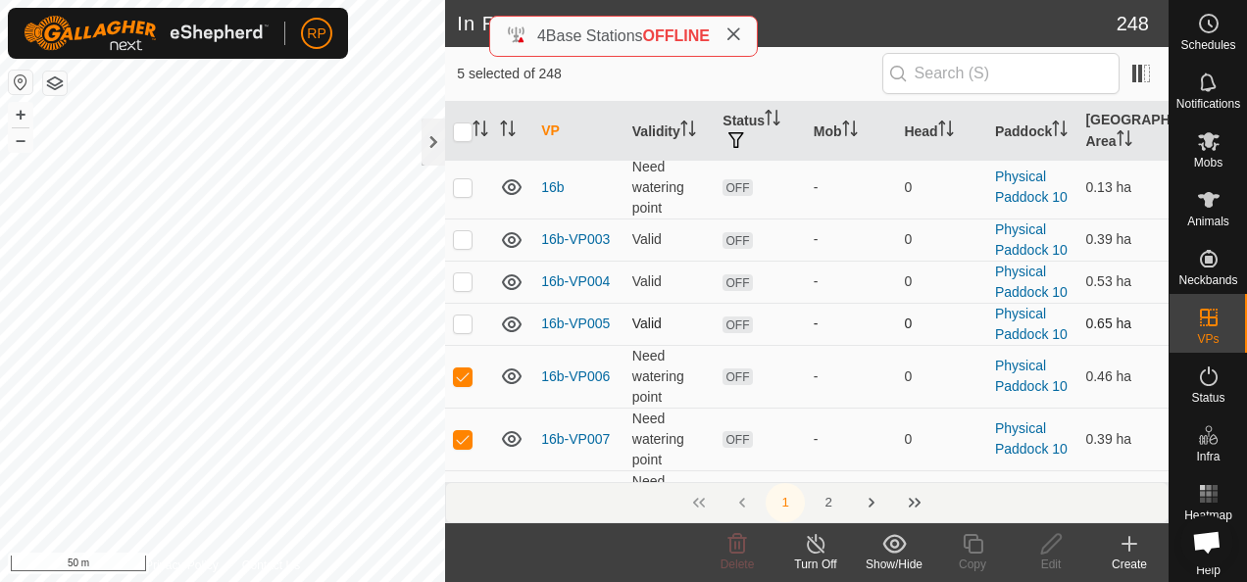
scroll to position [1471, 0]
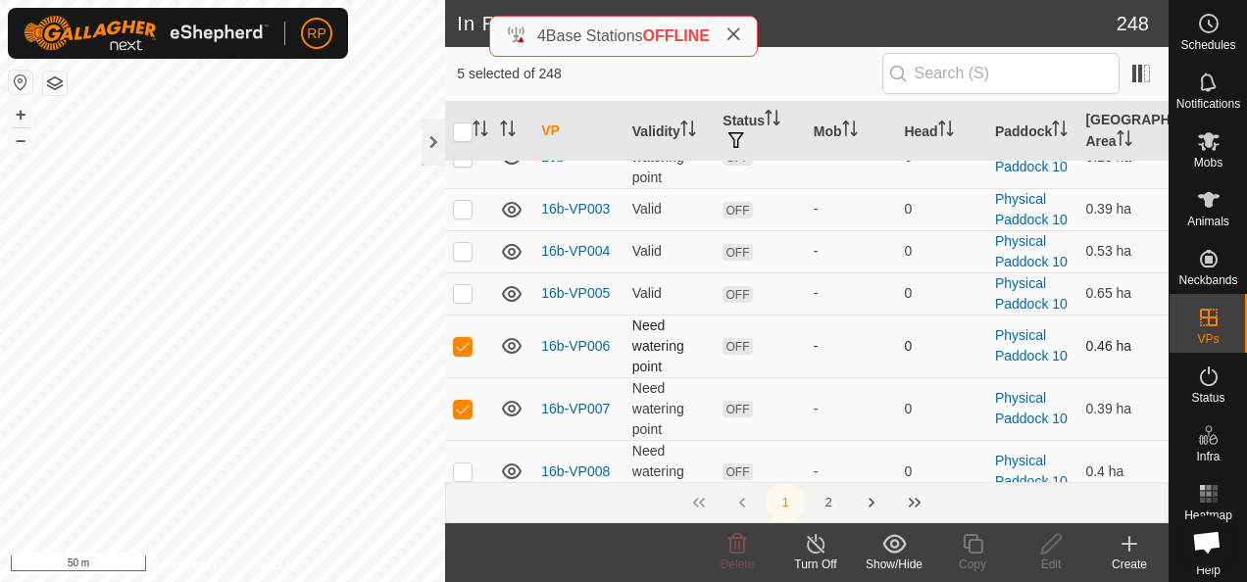
drag, startPoint x: 461, startPoint y: 294, endPoint x: 467, endPoint y: 310, distance: 16.8
click at [461, 338] on p-checkbox at bounding box center [463, 346] width 20 height 16
checkbox input "false"
click at [465, 401] on p-checkbox at bounding box center [463, 409] width 20 height 16
checkbox input "false"
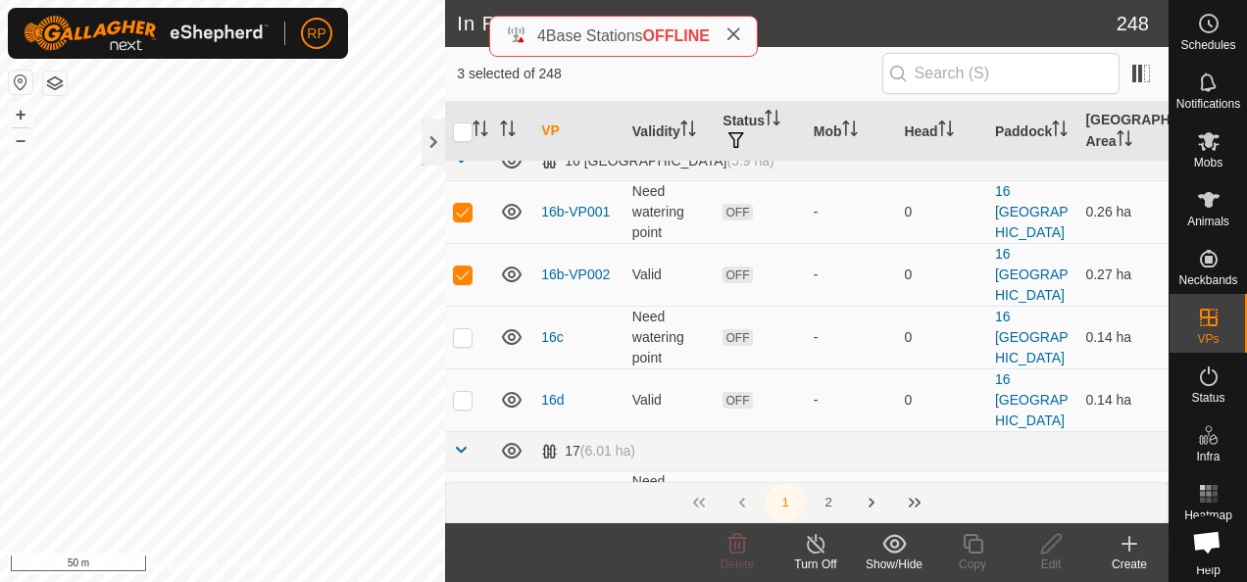
scroll to position [0, 0]
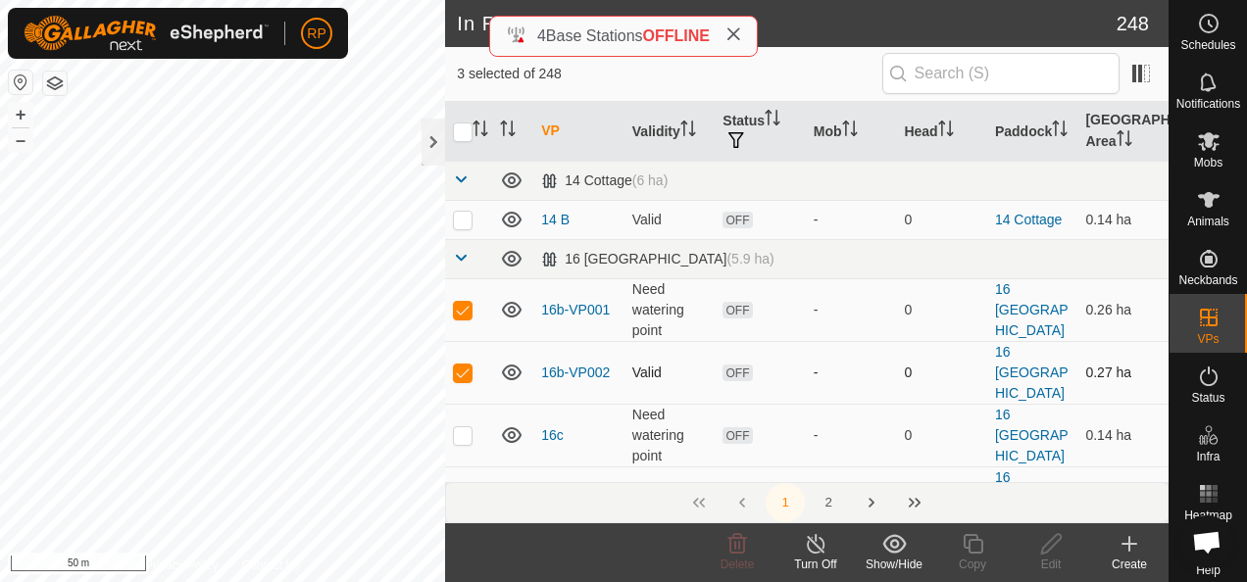
drag, startPoint x: 461, startPoint y: 307, endPoint x: 451, endPoint y: 341, distance: 35.7
click at [462, 307] on p-checkbox at bounding box center [463, 310] width 20 height 16
checkbox input "false"
click at [449, 357] on td at bounding box center [468, 372] width 47 height 63
checkbox input "false"
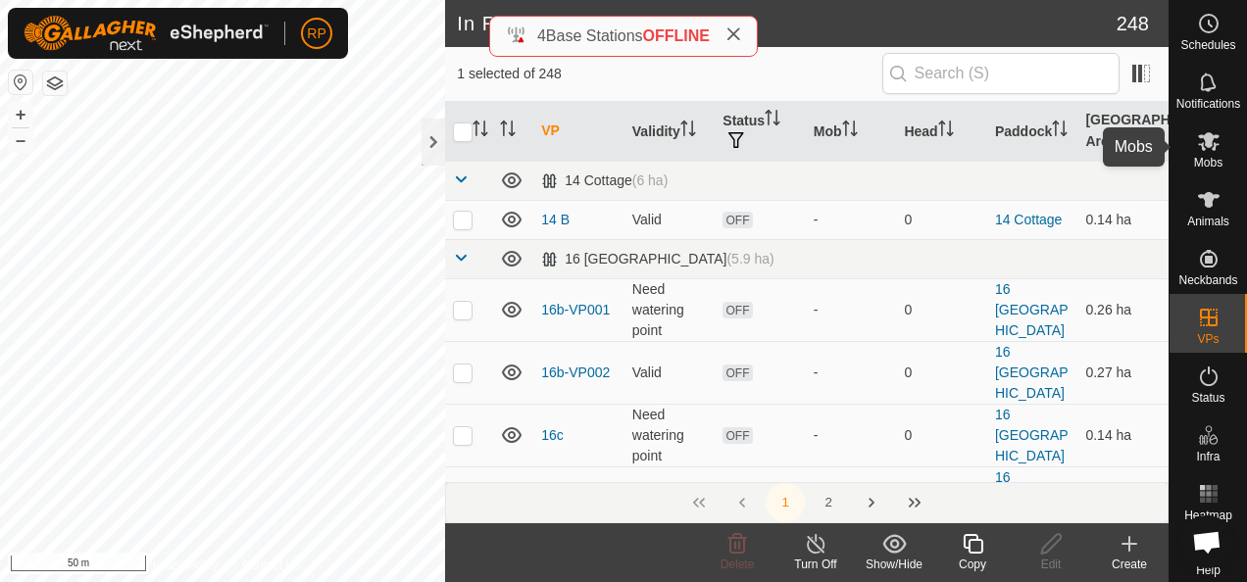
click at [1198, 144] on icon at bounding box center [1209, 141] width 22 height 19
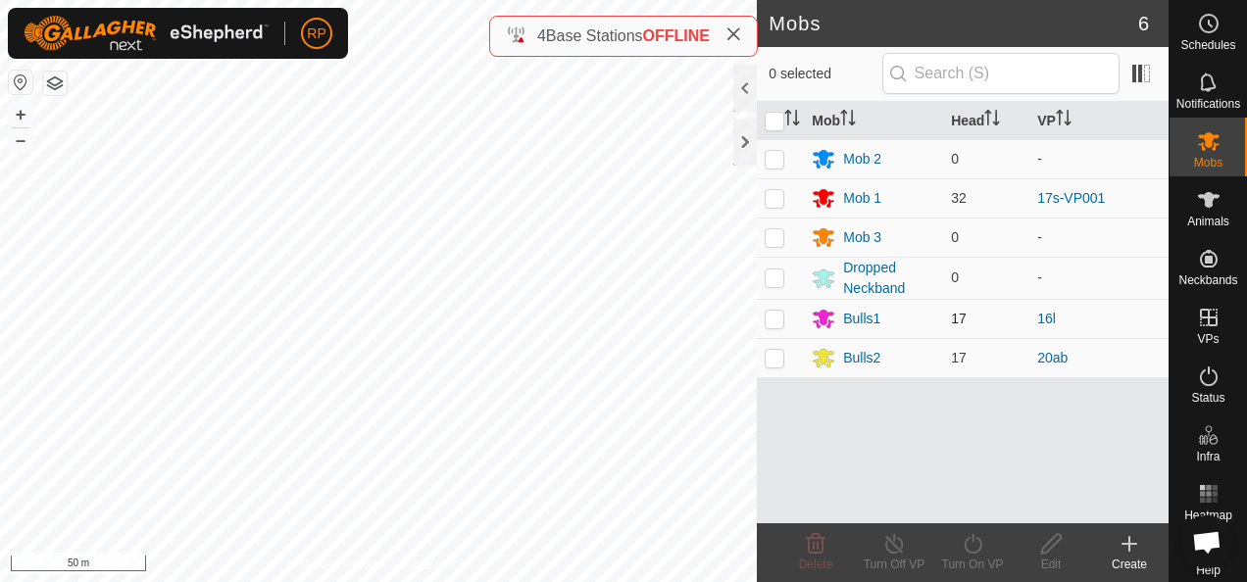
click at [777, 319] on p-checkbox at bounding box center [775, 319] width 20 height 16
checkbox input "true"
click at [975, 545] on icon at bounding box center [973, 544] width 25 height 24
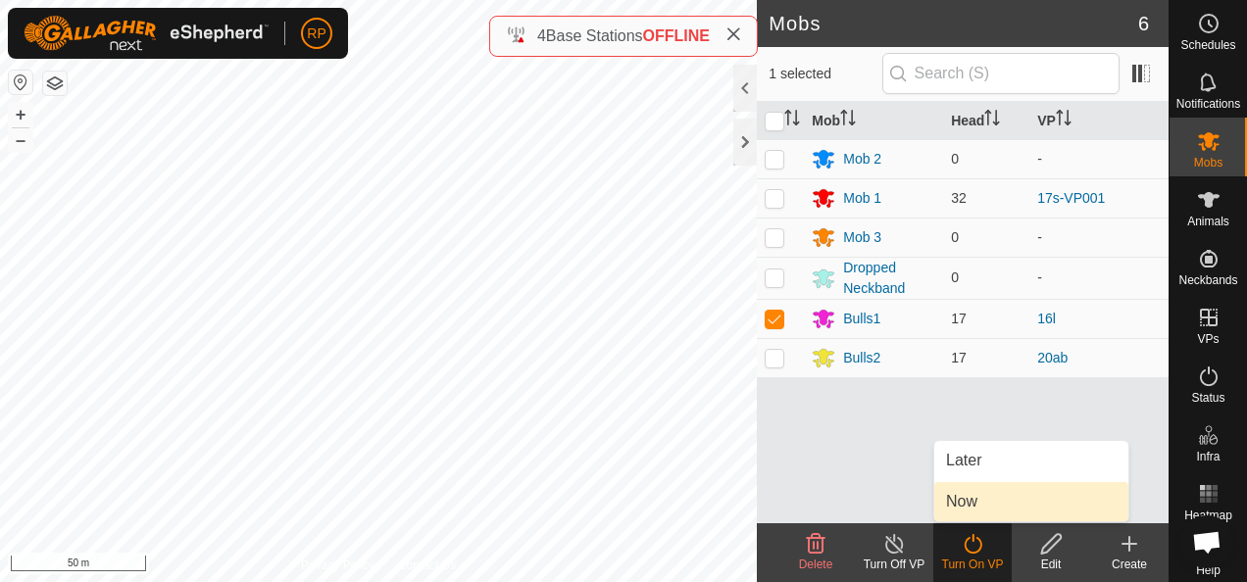
click at [953, 504] on link "Now" at bounding box center [1031, 501] width 194 height 39
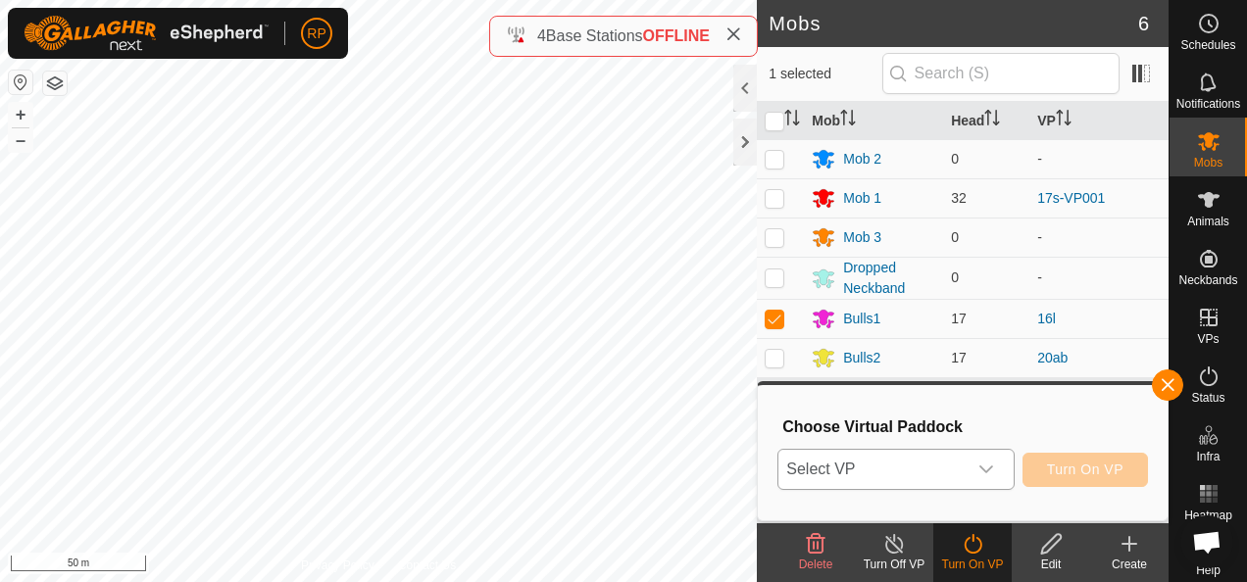
click at [918, 478] on span "Select VP" at bounding box center [872, 469] width 187 height 39
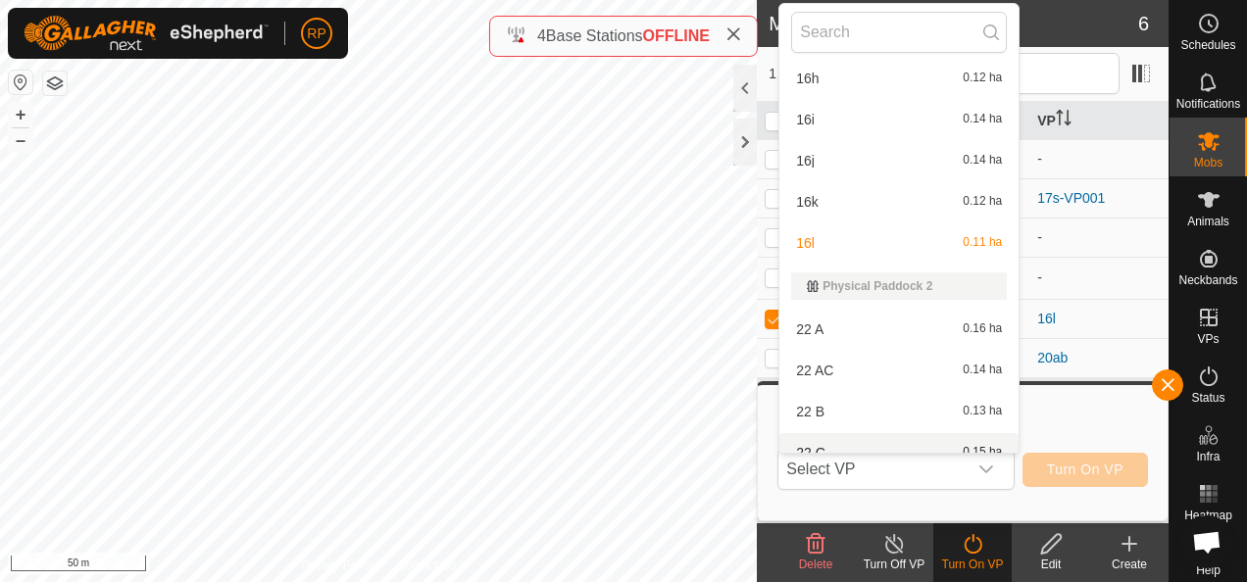
scroll to position [1618, 0]
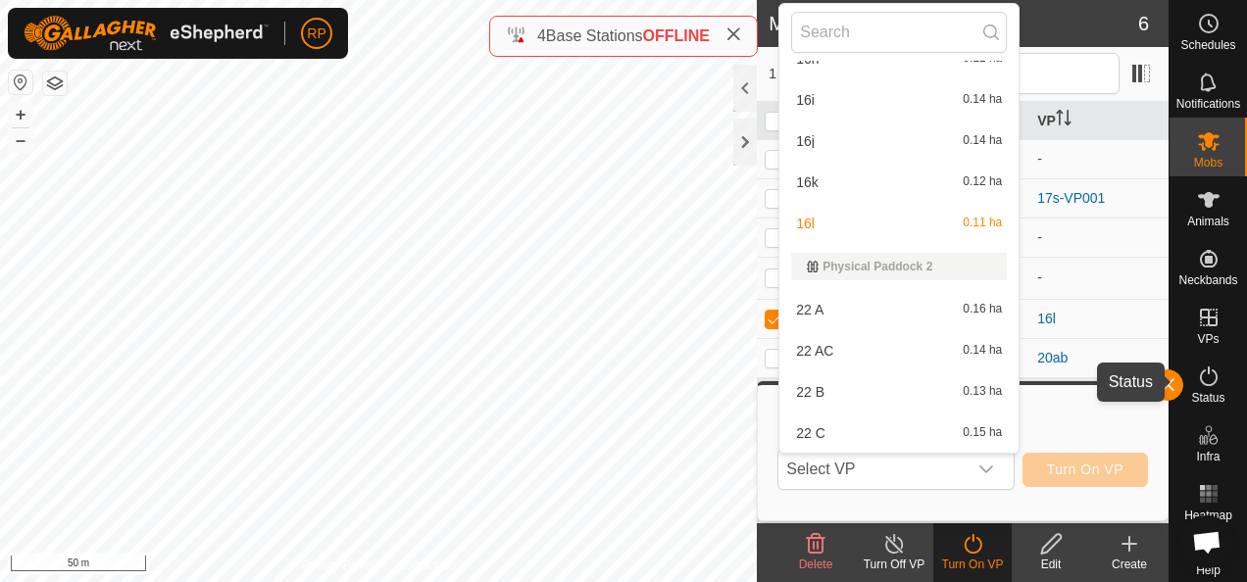
click at [1201, 380] on icon at bounding box center [1209, 377] width 24 height 24
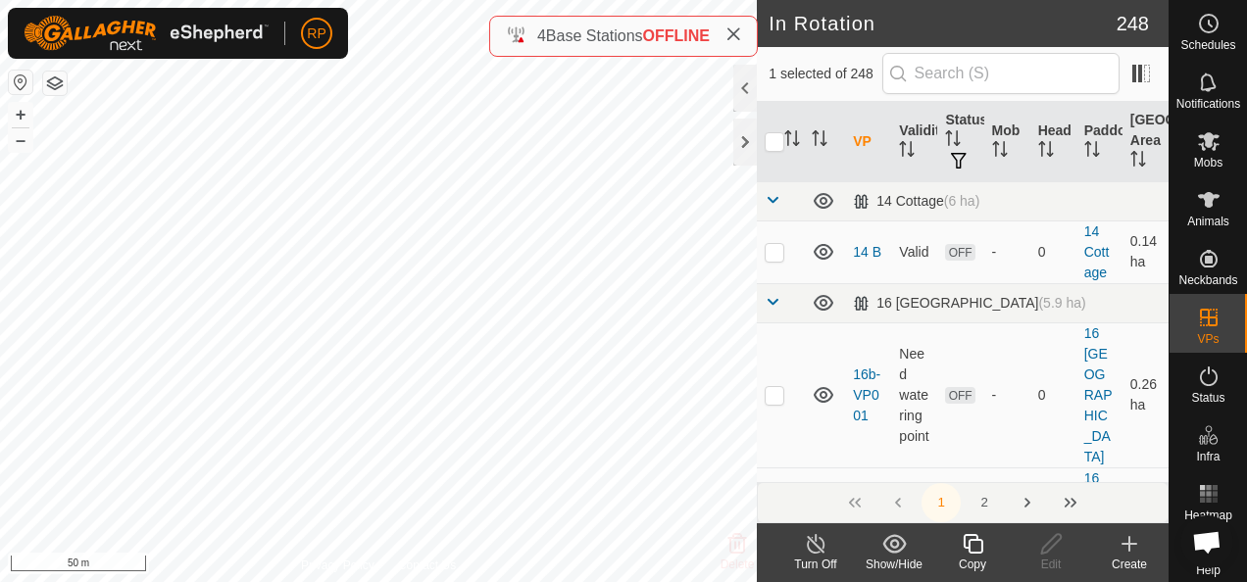
checkbox input "false"
checkbox input "true"
checkbox input "false"
click at [974, 544] on icon at bounding box center [973, 544] width 25 height 24
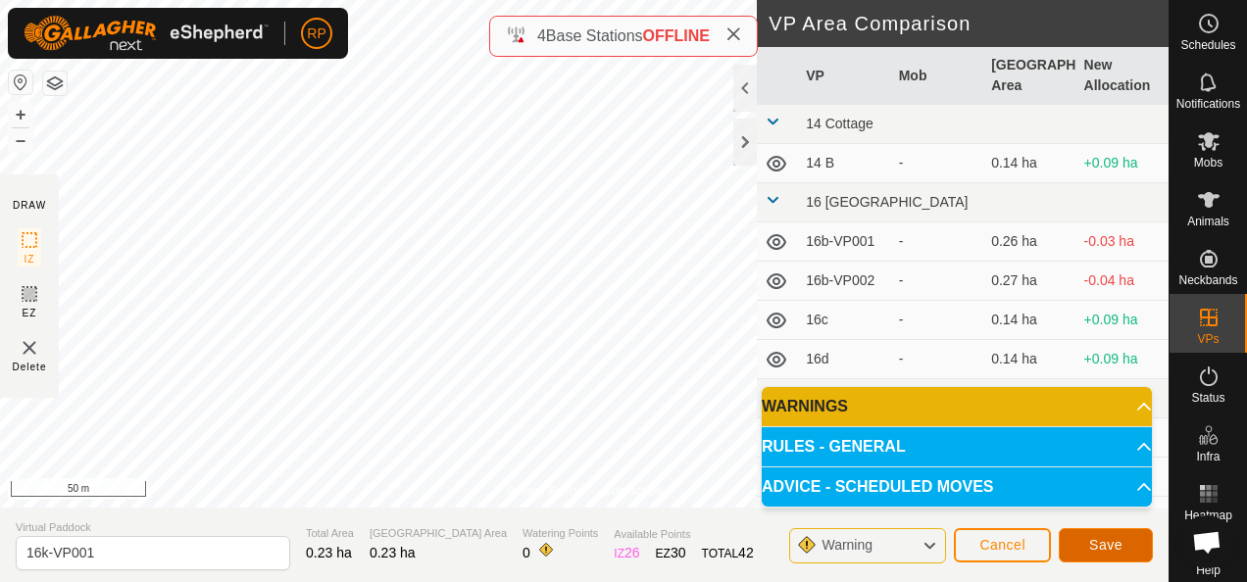
click at [1104, 547] on span "Save" at bounding box center [1105, 545] width 33 height 16
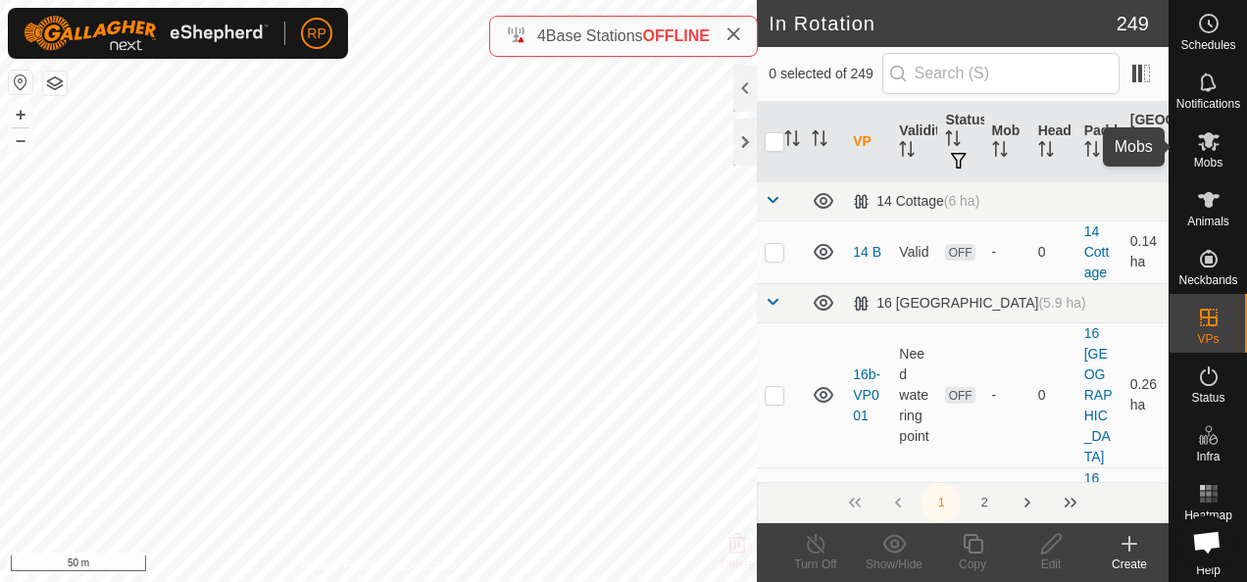
click at [1202, 141] on icon at bounding box center [1209, 141] width 22 height 19
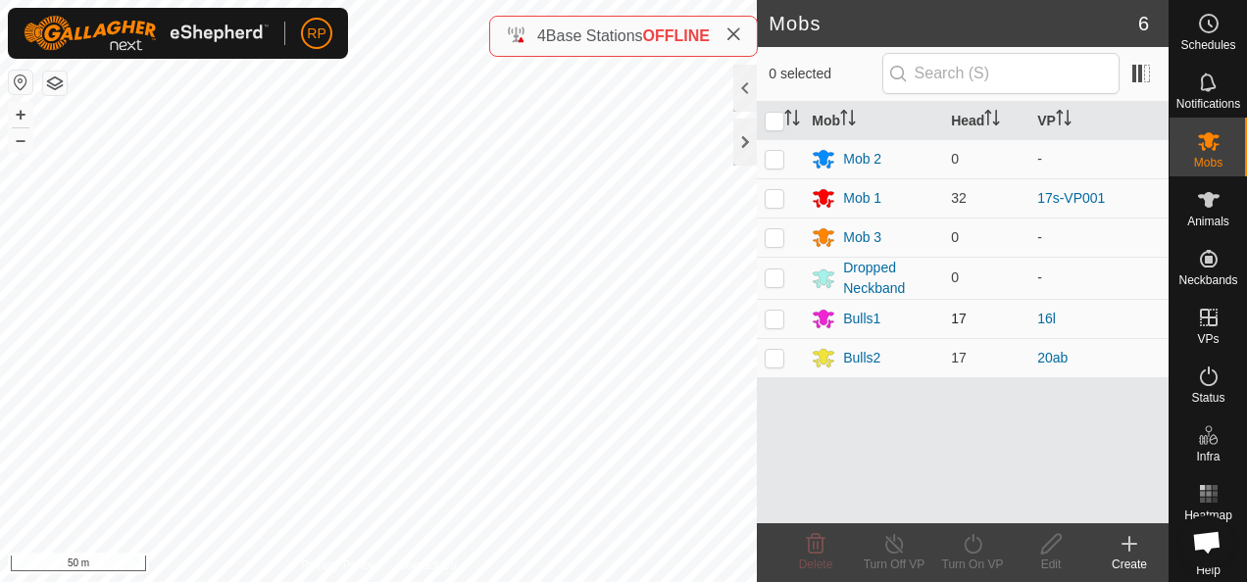
click at [773, 316] on p-checkbox at bounding box center [775, 319] width 20 height 16
checkbox input "true"
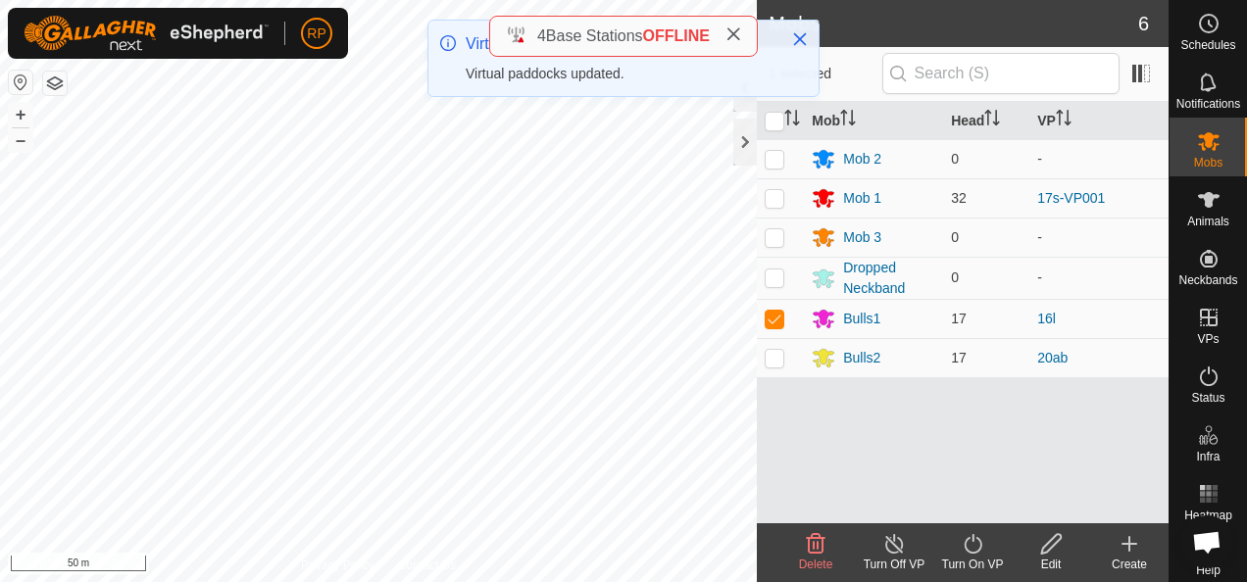
click at [971, 546] on icon at bounding box center [973, 544] width 25 height 24
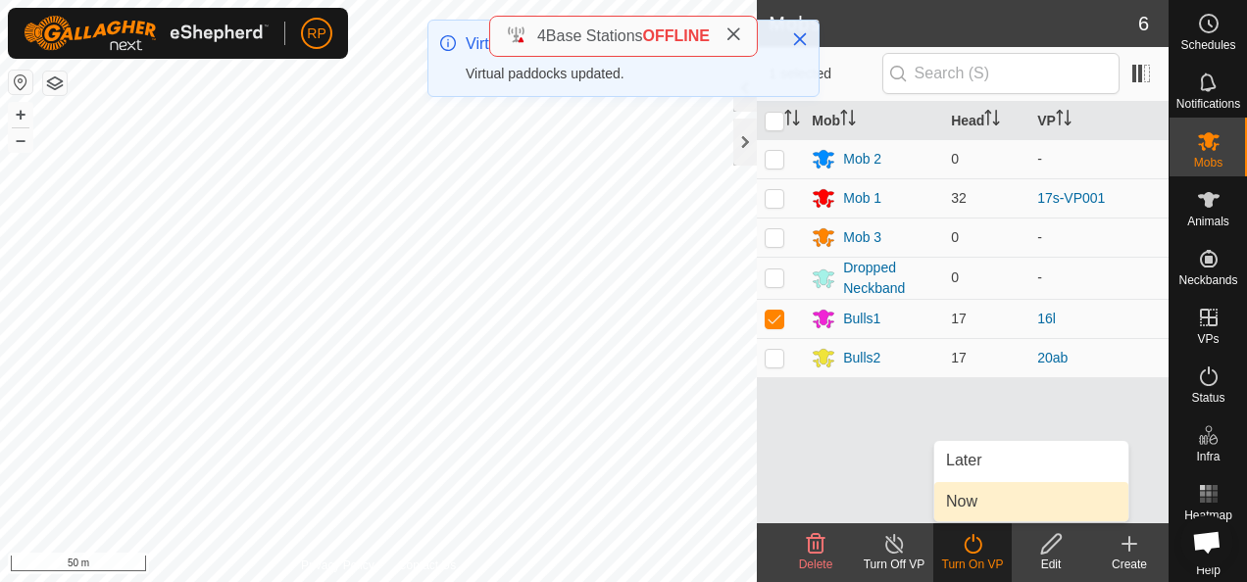
click at [959, 500] on link "Now" at bounding box center [1031, 501] width 194 height 39
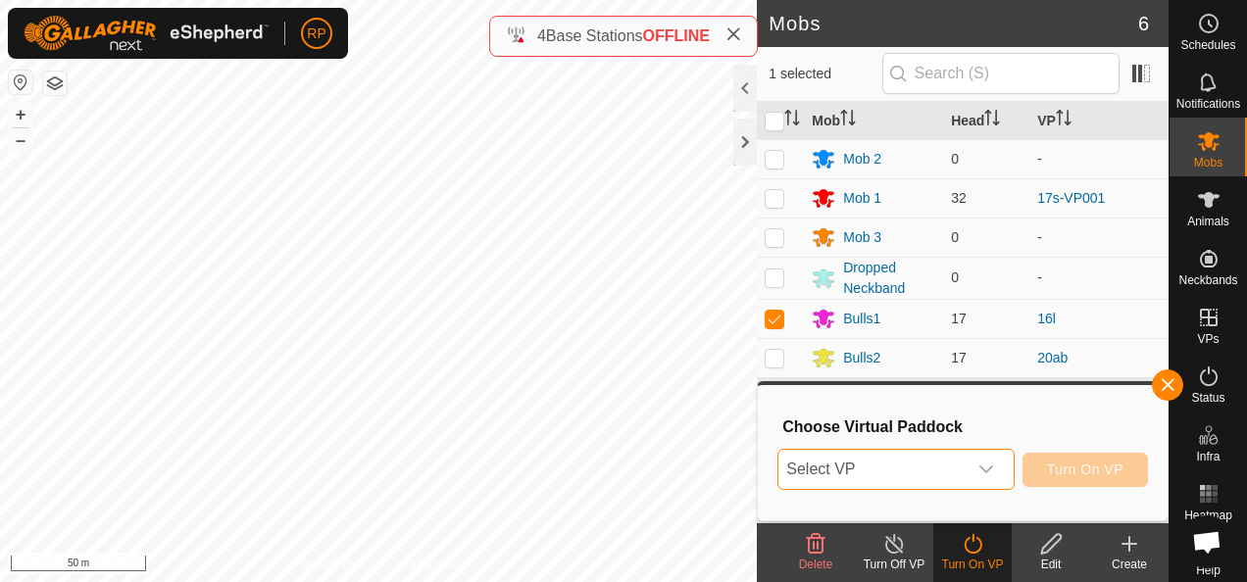
click at [930, 473] on span "Select VP" at bounding box center [872, 469] width 187 height 39
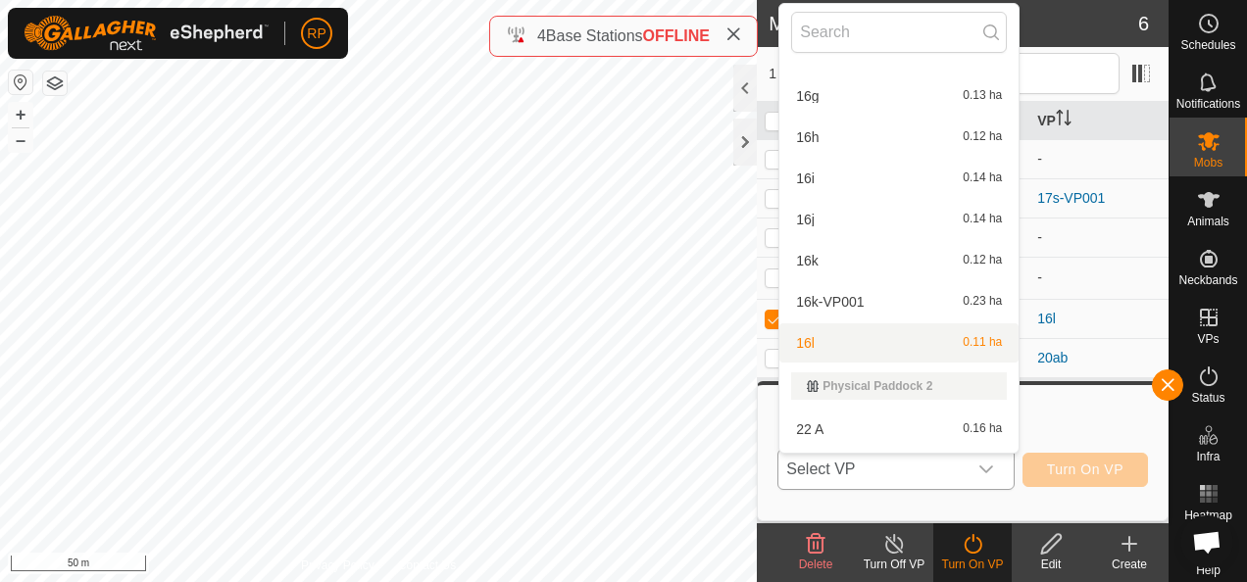
scroll to position [1569, 0]
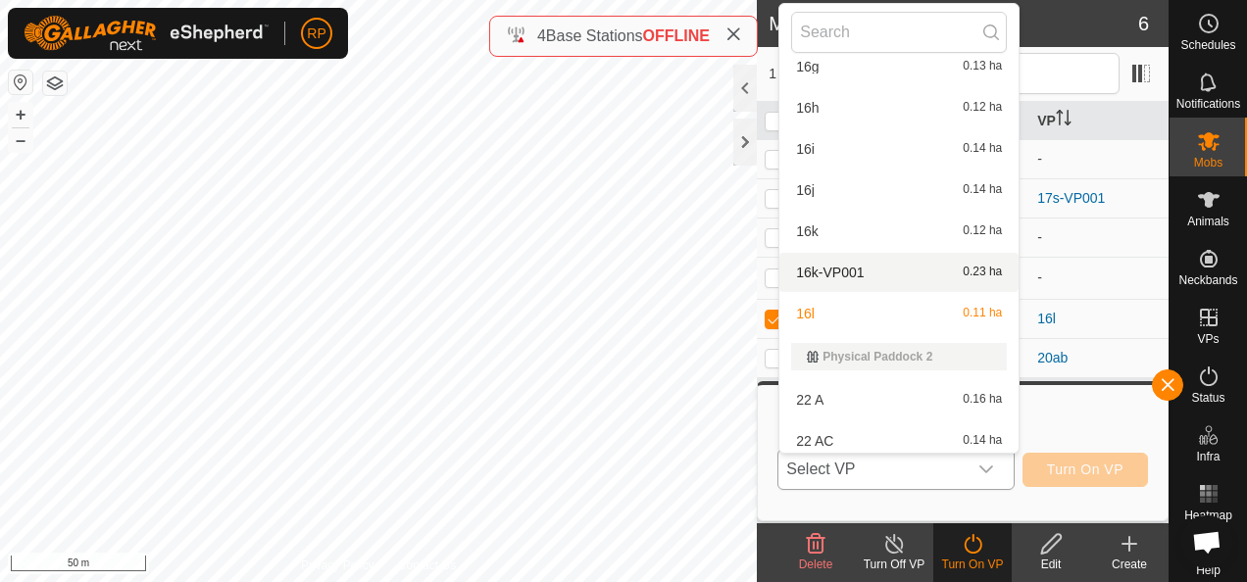
click at [830, 268] on li "16k-VP001 0.23 ha" at bounding box center [899, 272] width 239 height 39
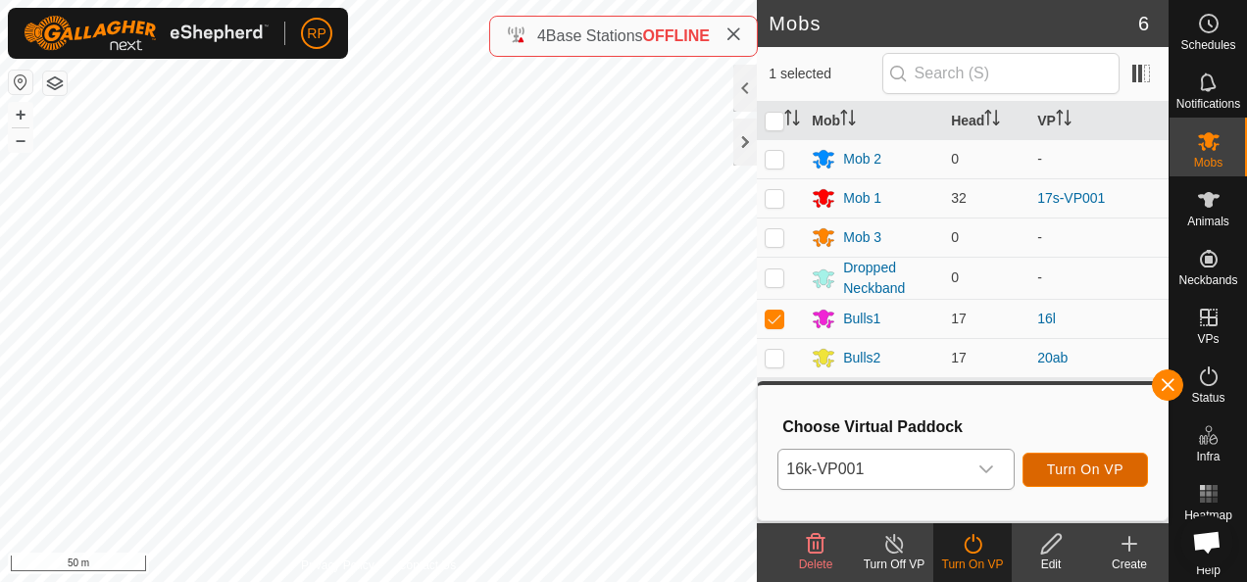
click at [1069, 466] on span "Turn On VP" at bounding box center [1085, 470] width 76 height 16
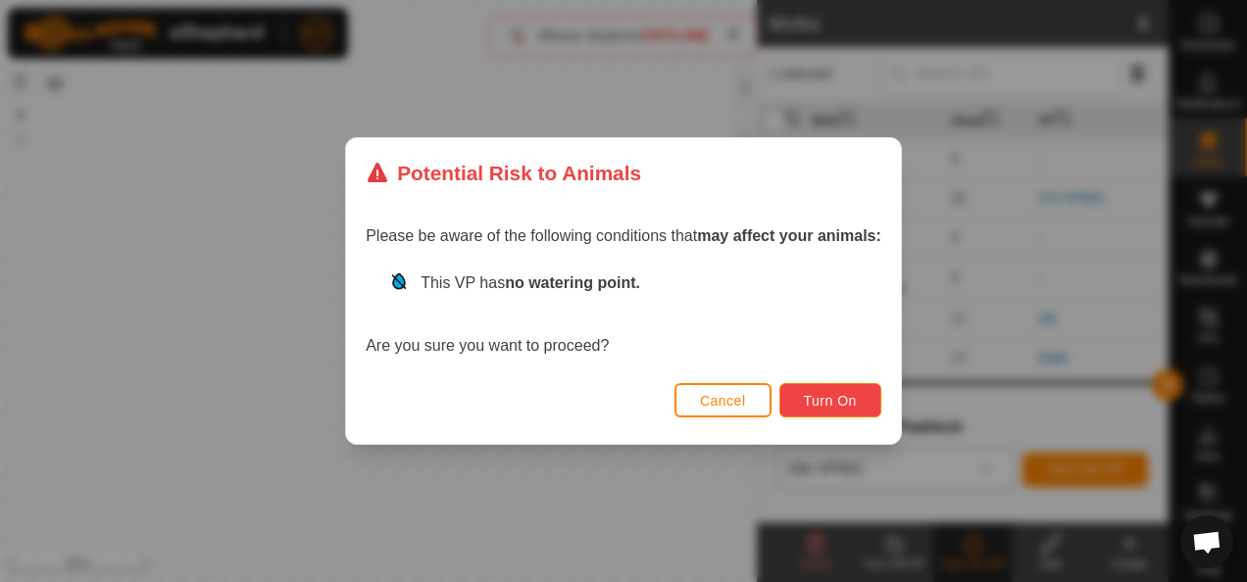
click at [830, 399] on span "Turn On" at bounding box center [830, 401] width 53 height 16
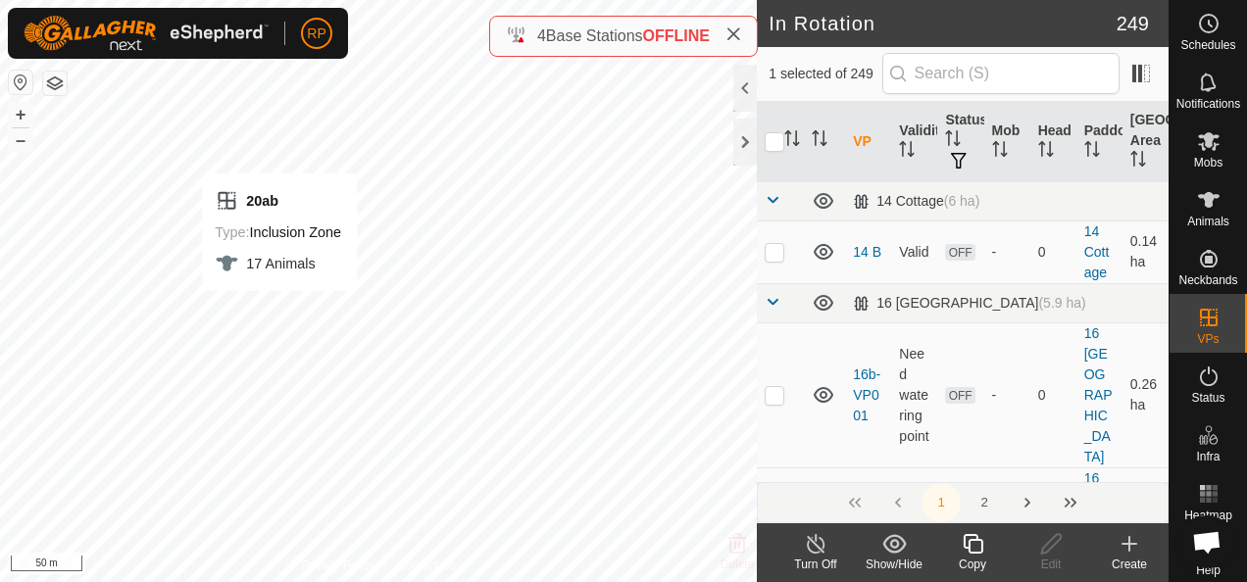
checkbox input "false"
checkbox input "true"
checkbox input "false"
click at [977, 543] on icon at bounding box center [973, 544] width 25 height 24
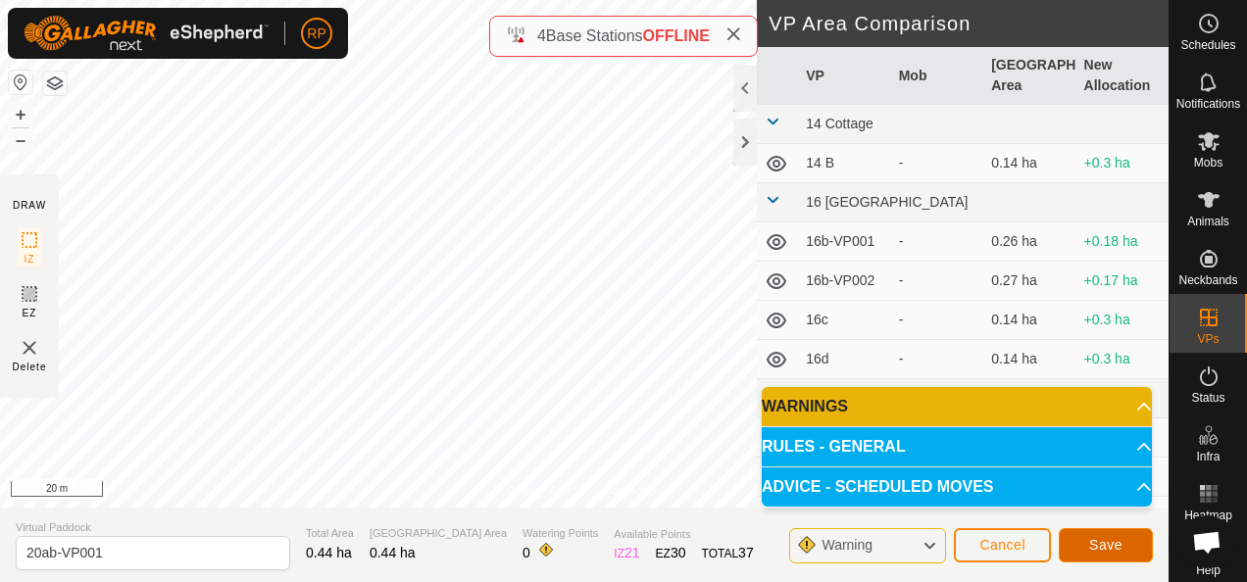
click at [1110, 551] on span "Save" at bounding box center [1105, 545] width 33 height 16
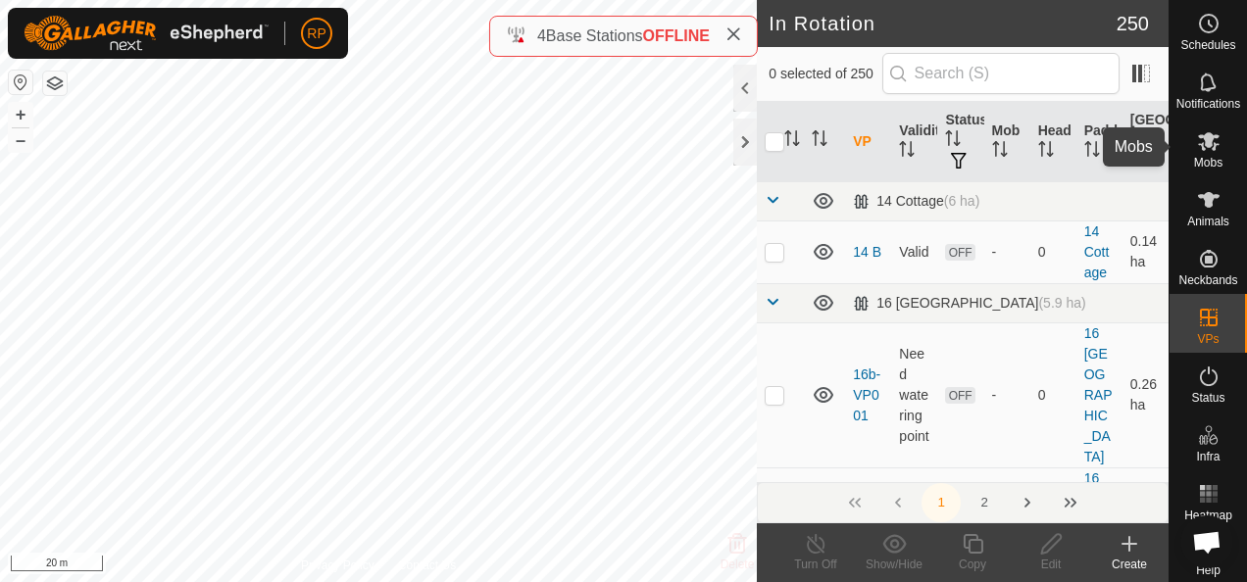
click at [1202, 141] on icon at bounding box center [1209, 141] width 22 height 19
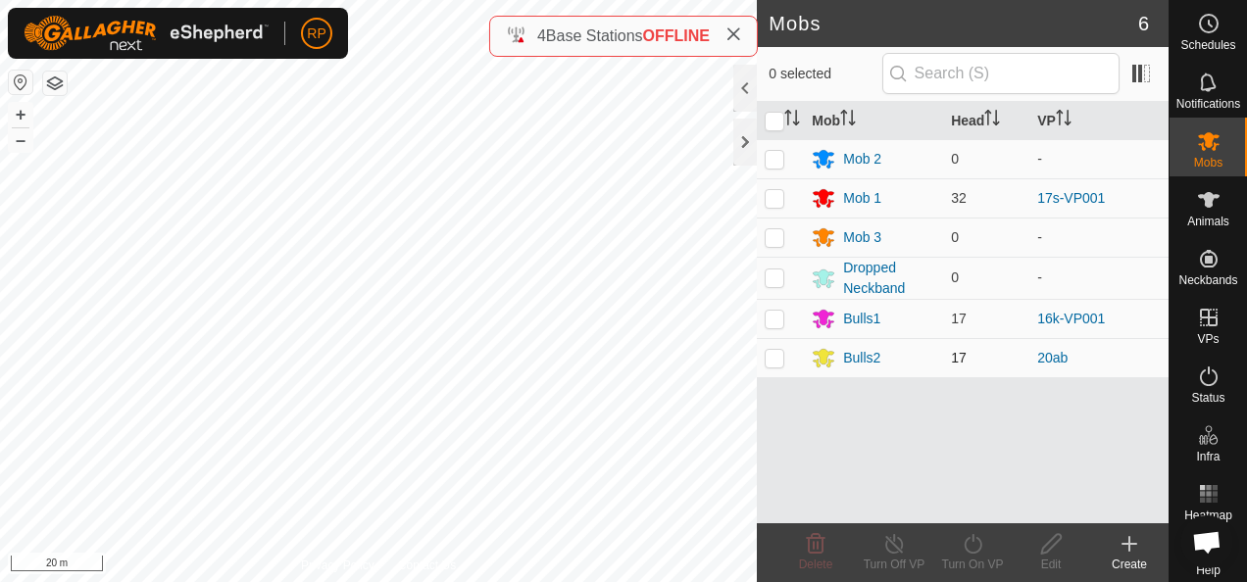
click at [773, 362] on p-checkbox at bounding box center [775, 358] width 20 height 16
checkbox input "true"
click at [974, 549] on icon at bounding box center [973, 544] width 25 height 24
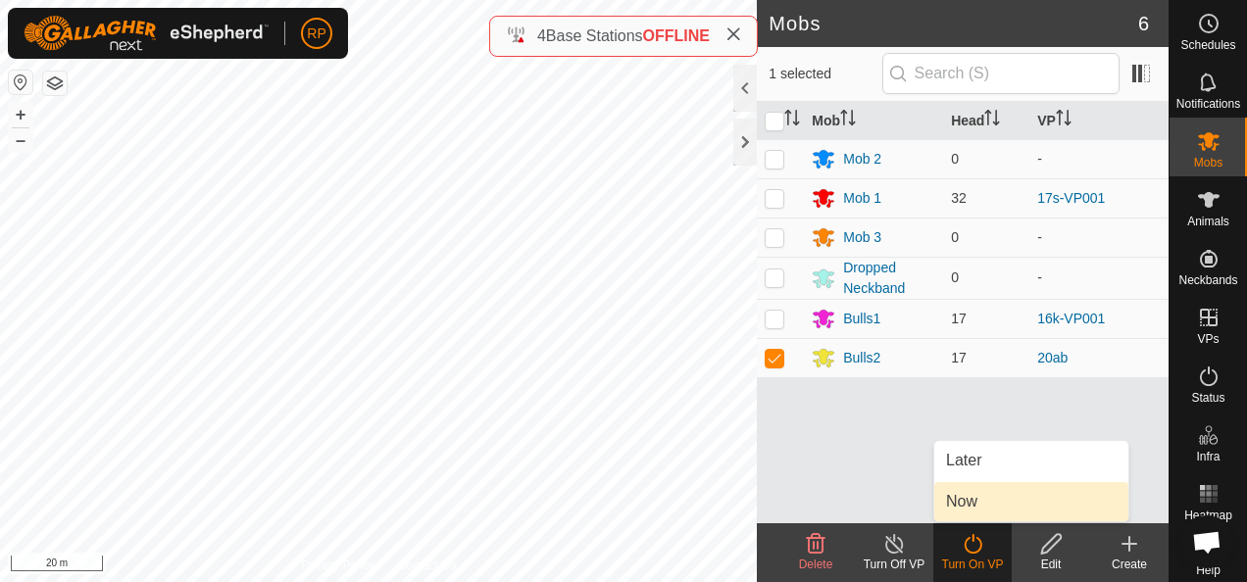
click at [963, 506] on link "Now" at bounding box center [1031, 501] width 194 height 39
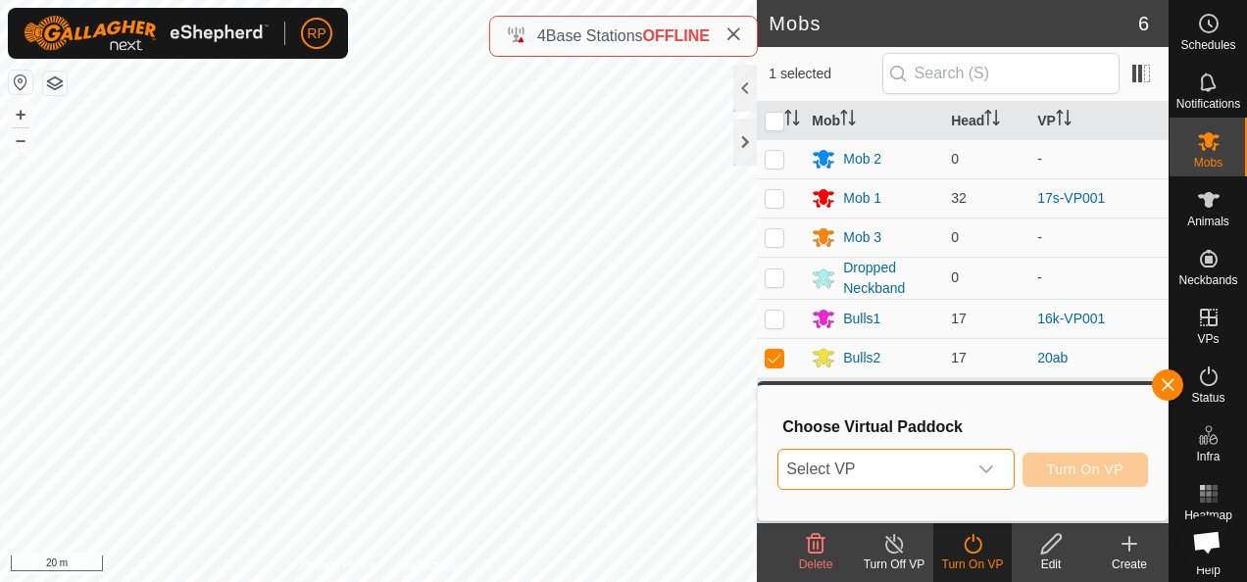
click at [936, 471] on span "Select VP" at bounding box center [872, 469] width 187 height 39
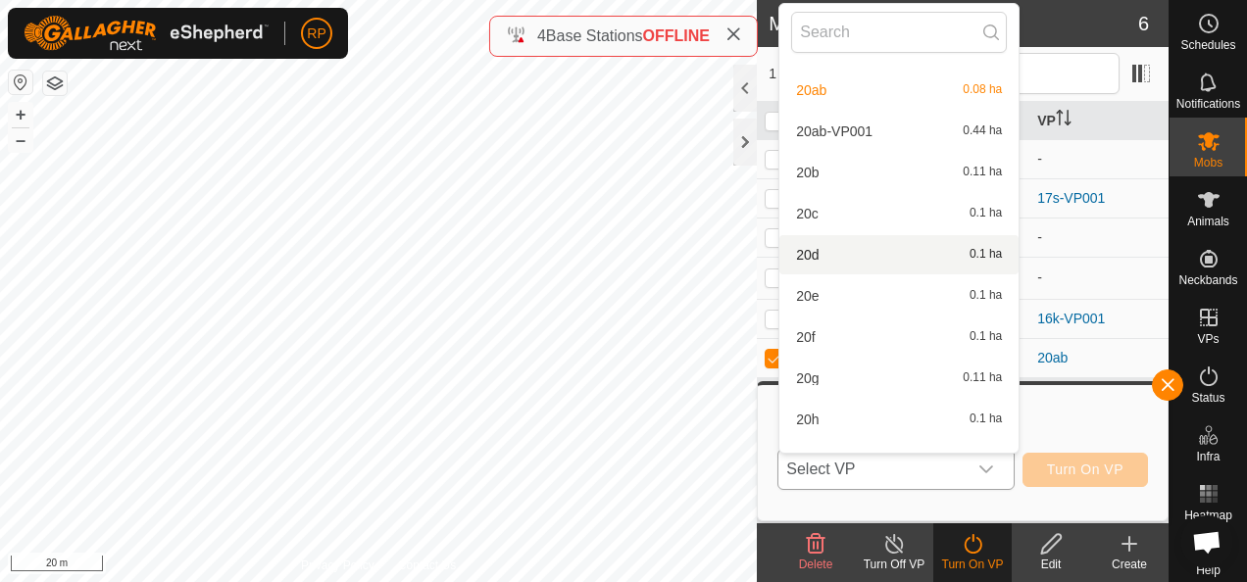
scroll to position [5619, 0]
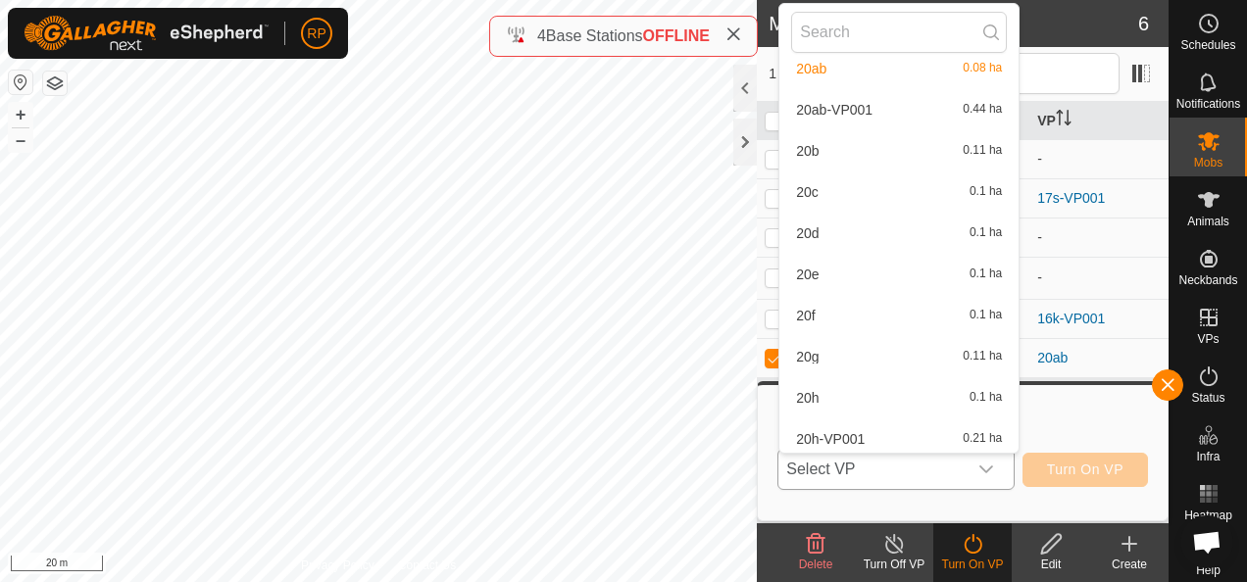
click at [831, 111] on li "20ab-VP001 0.44 ha" at bounding box center [899, 109] width 239 height 39
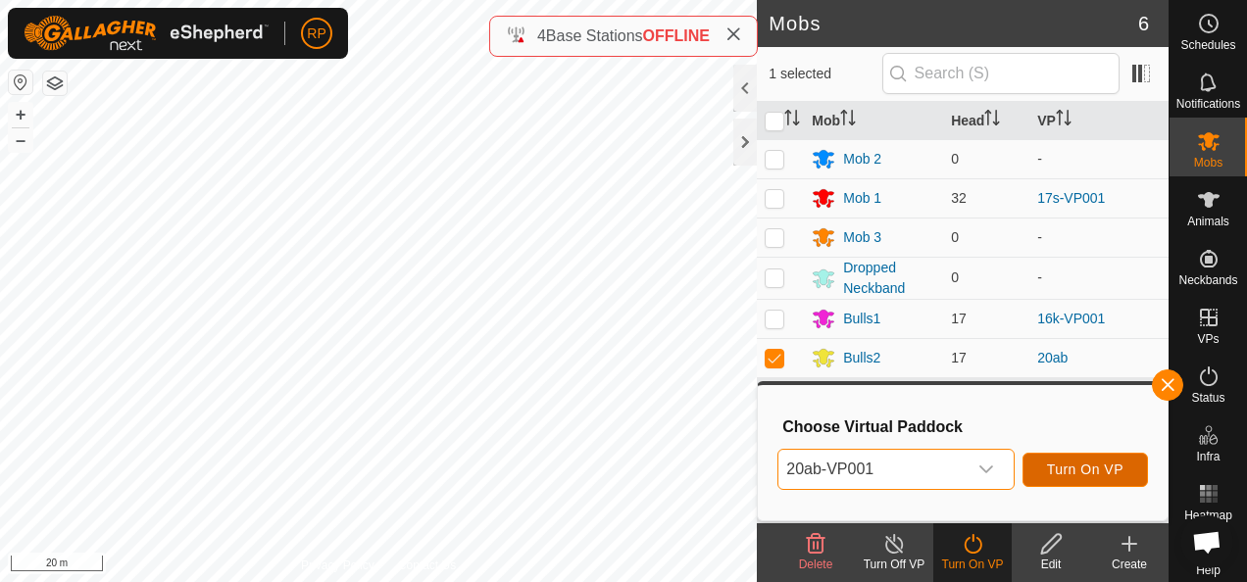
click at [1073, 465] on span "Turn On VP" at bounding box center [1085, 470] width 76 height 16
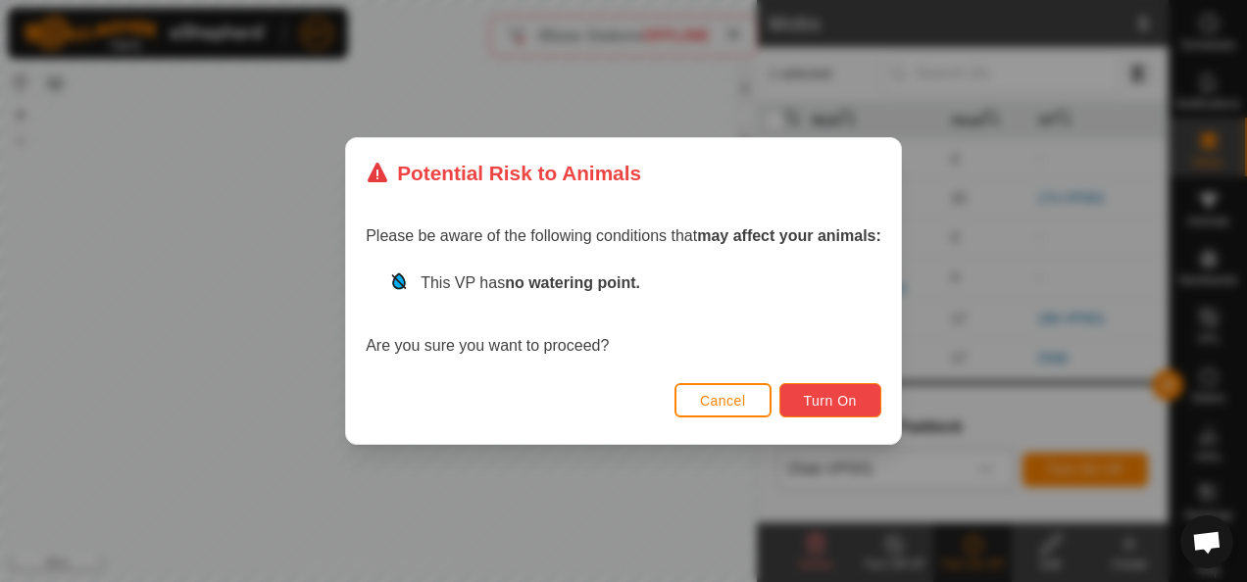
click at [814, 402] on span "Turn On" at bounding box center [830, 401] width 53 height 16
